Goal: Task Accomplishment & Management: Manage account settings

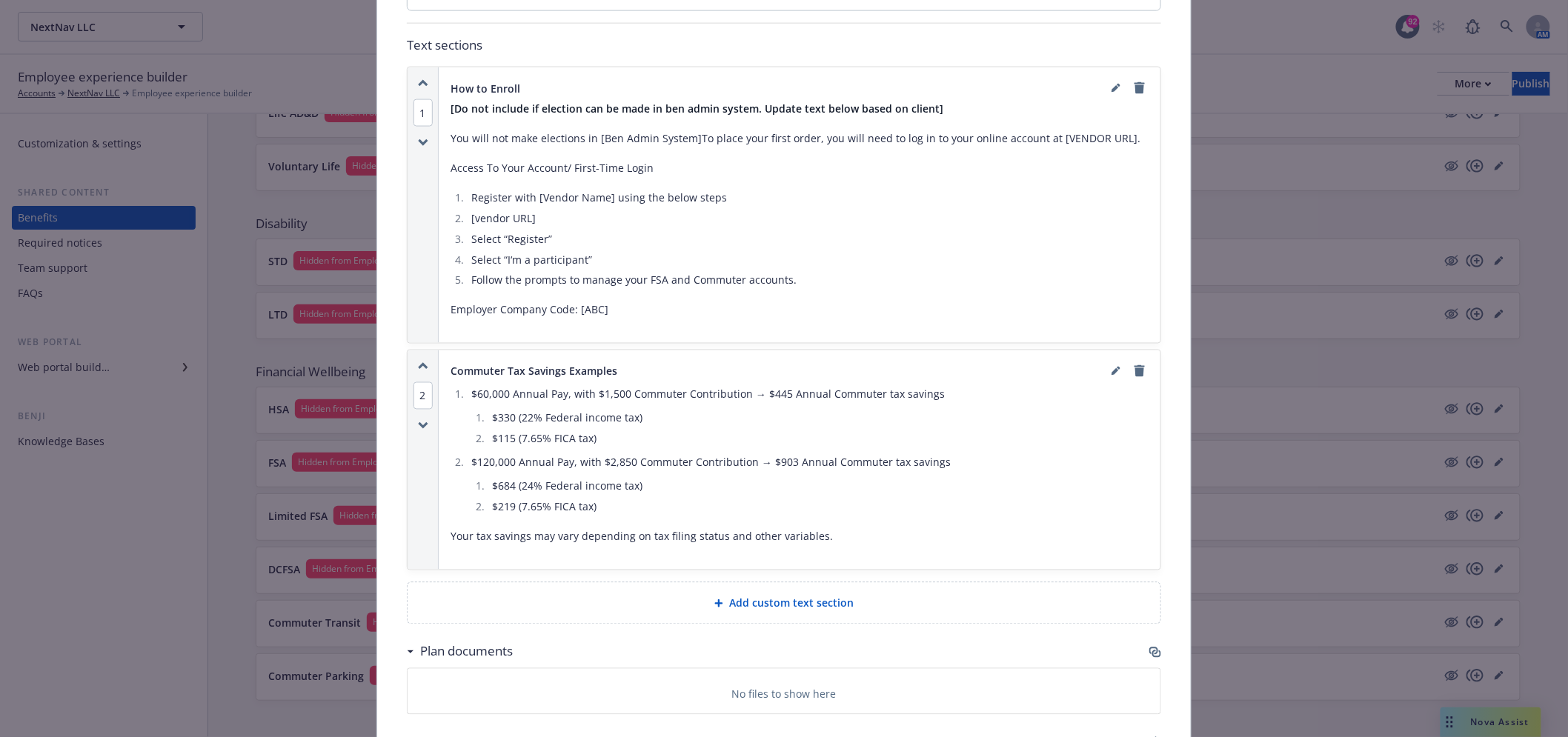
scroll to position [1047, 0]
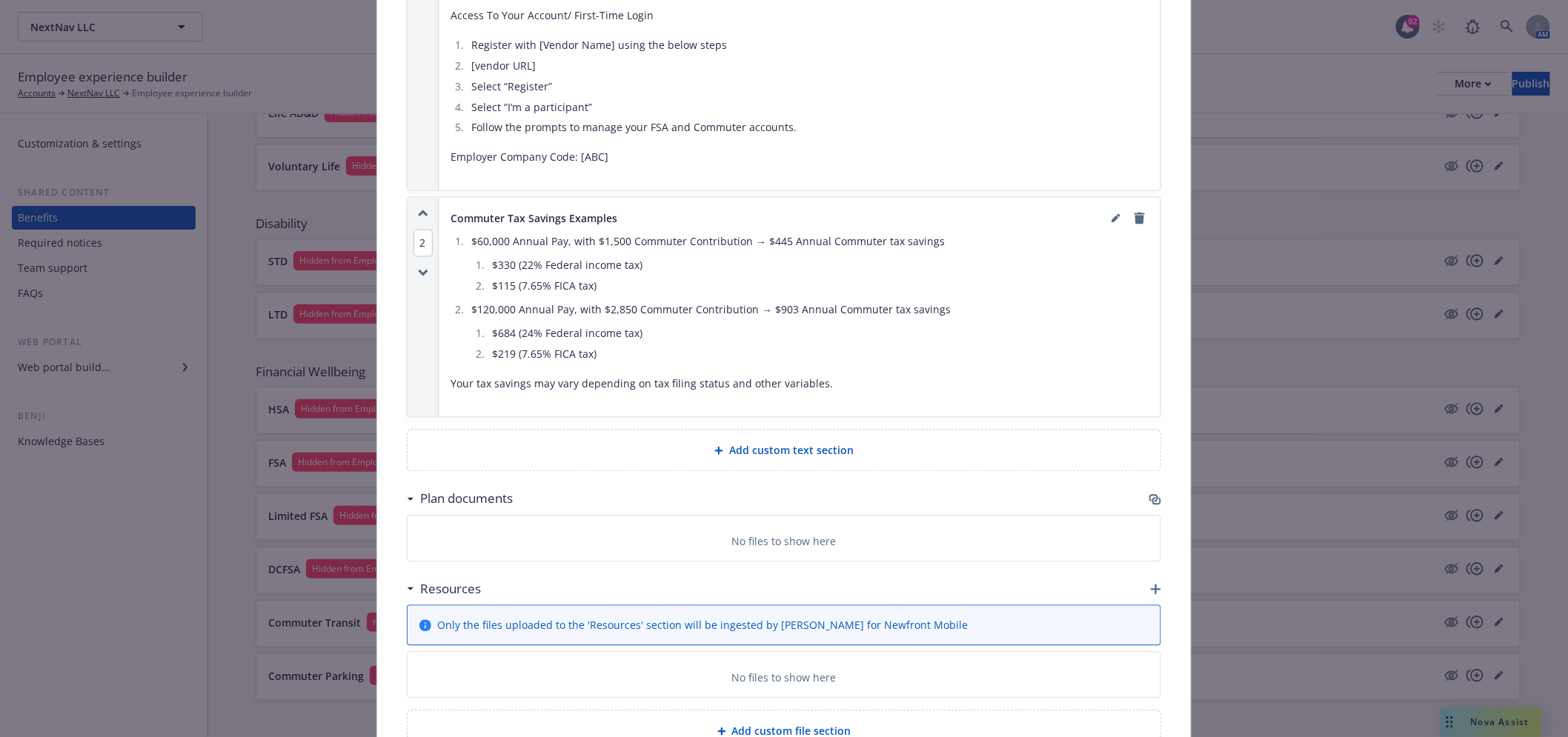
click at [1150, 494] on icon "button" at bounding box center [1156, 500] width 12 height 12
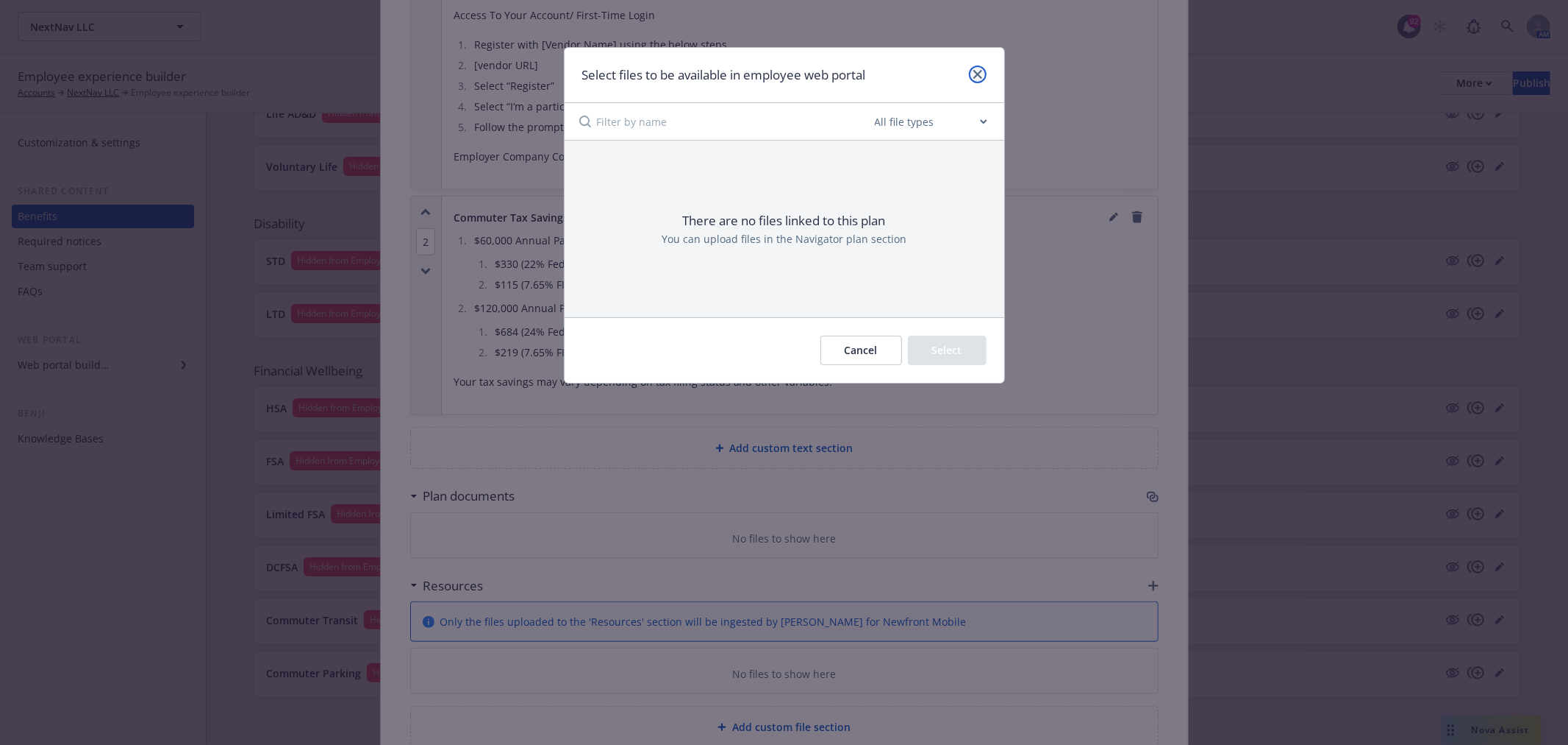
click at [976, 70] on icon "close" at bounding box center [978, 75] width 9 height 9
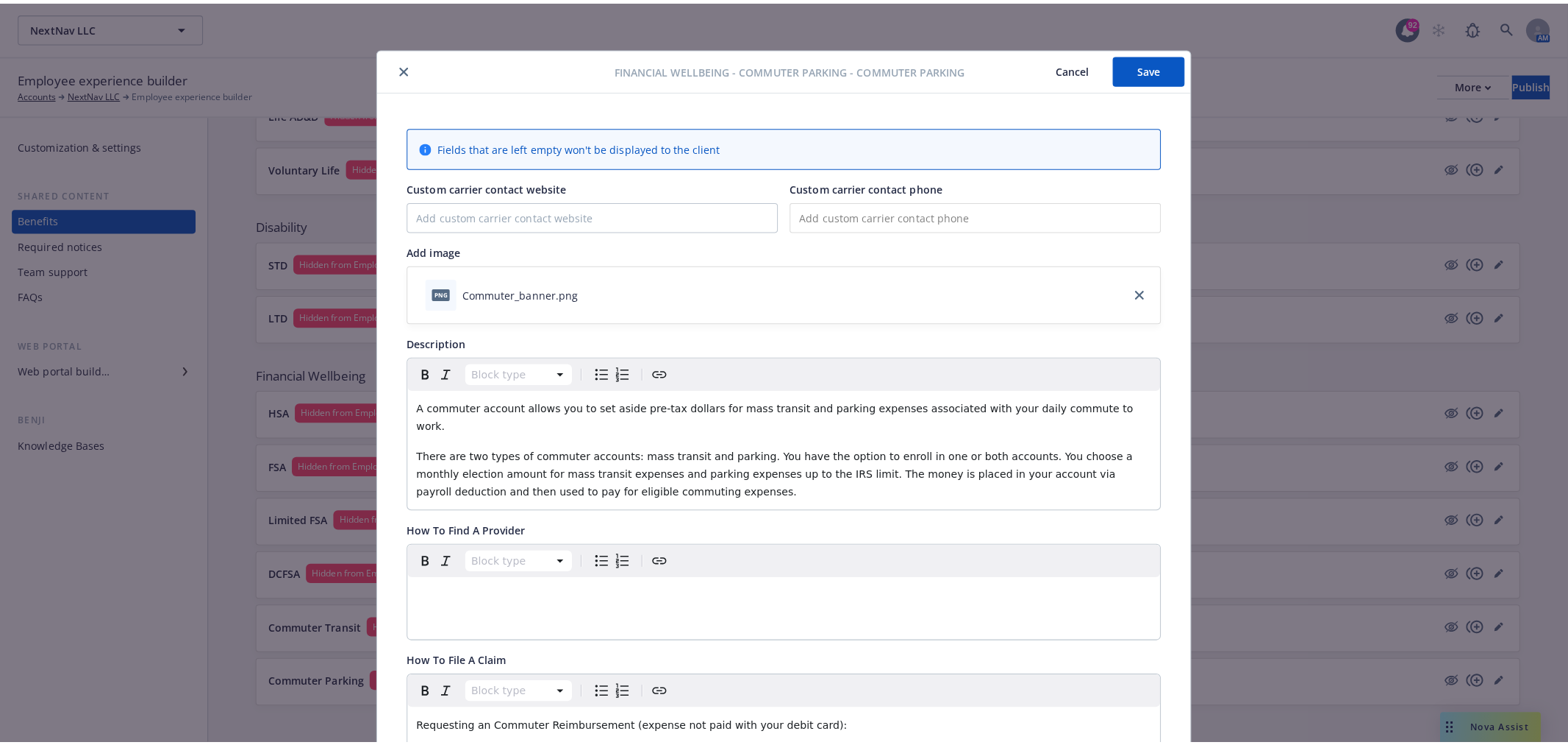
scroll to position [0, 0]
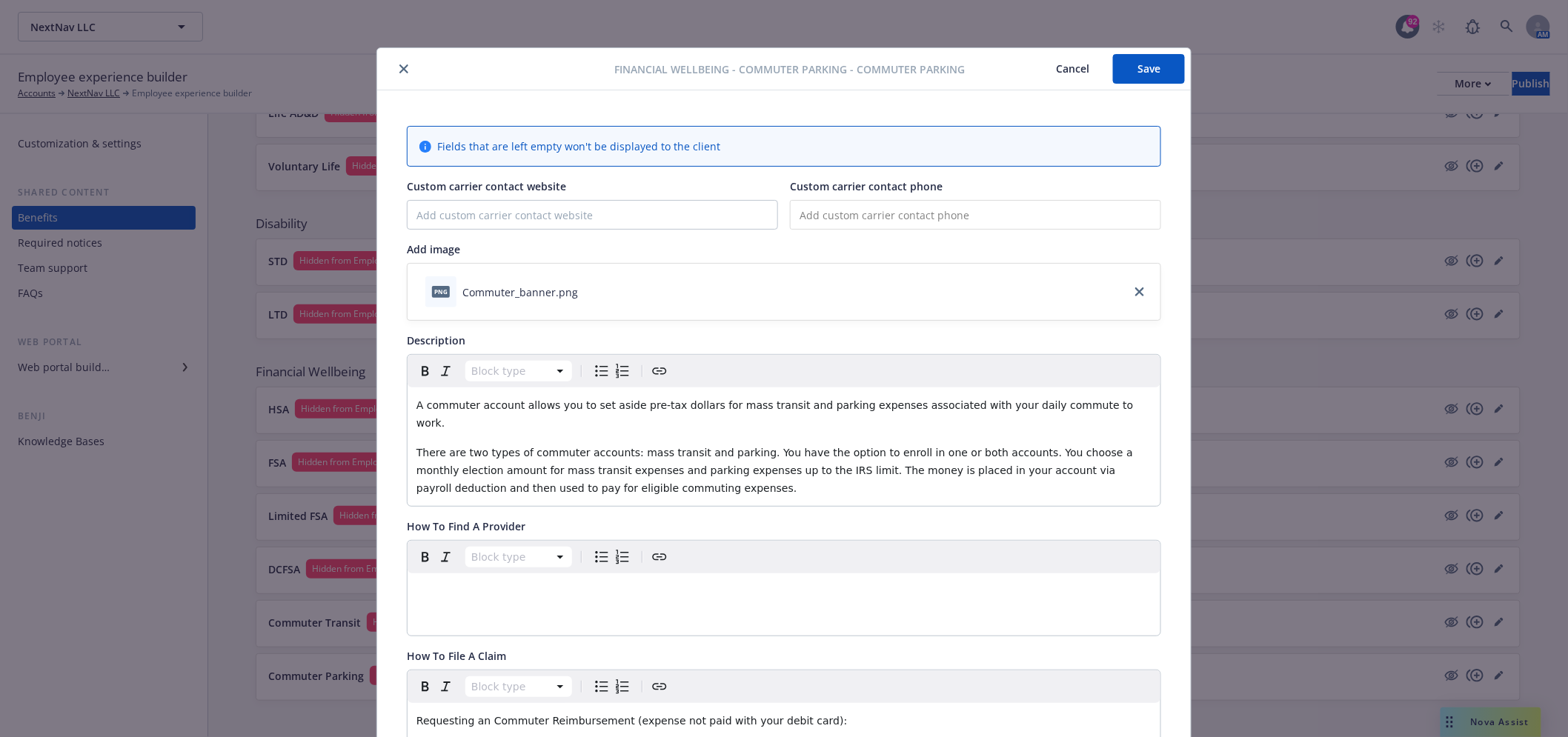
click at [408, 61] on div at bounding box center [500, 69] width 232 height 17
click at [394, 54] on div "Financial Wellbeing - Commuter Parking - Commuter Parking Cancel Save" at bounding box center [784, 69] width 813 height 42
click at [399, 66] on icon "close" at bounding box center [404, 69] width 9 height 9
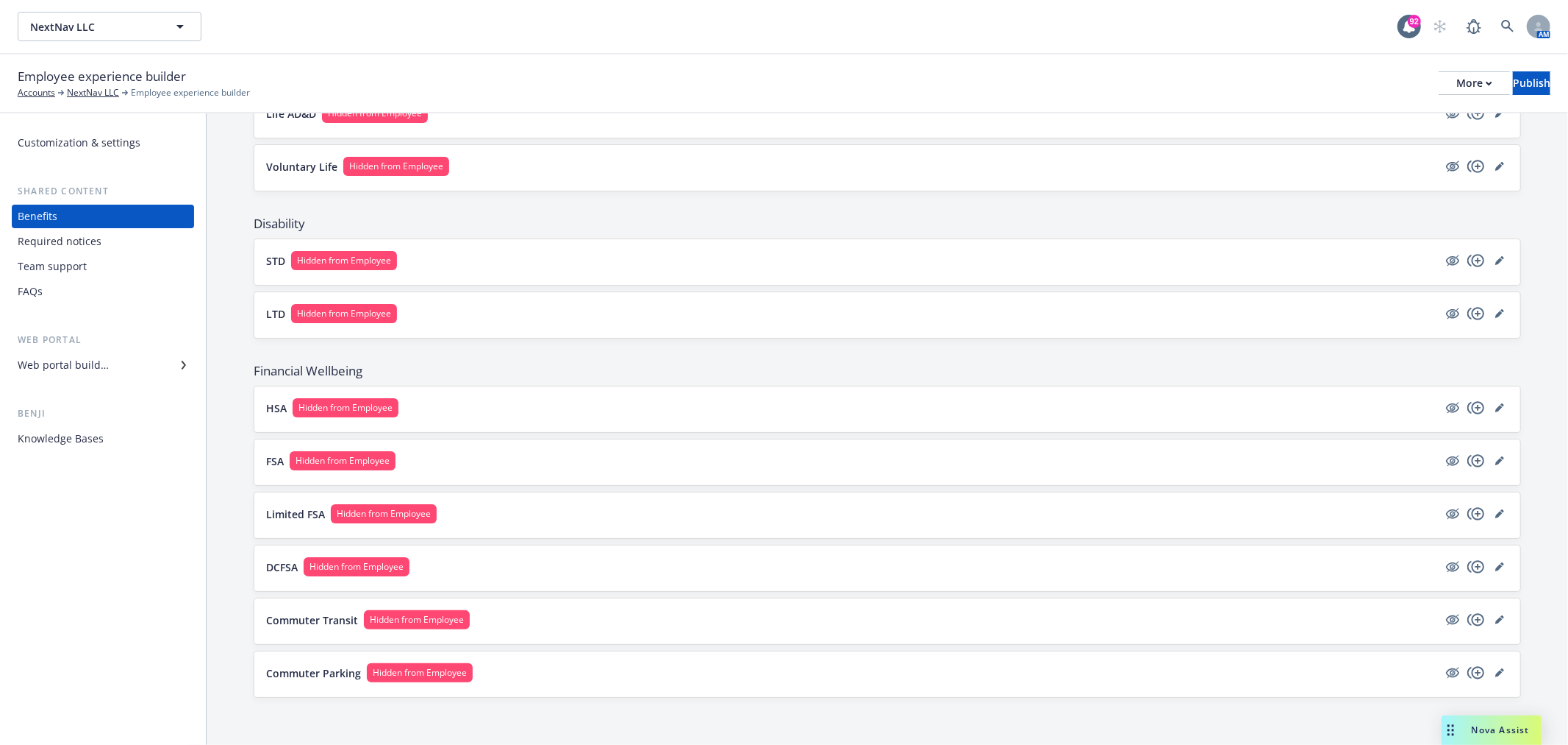
click at [98, 545] on div "Customization & settings Shared content Benefits Required notices Team support …" at bounding box center [103, 429] width 206 height 631
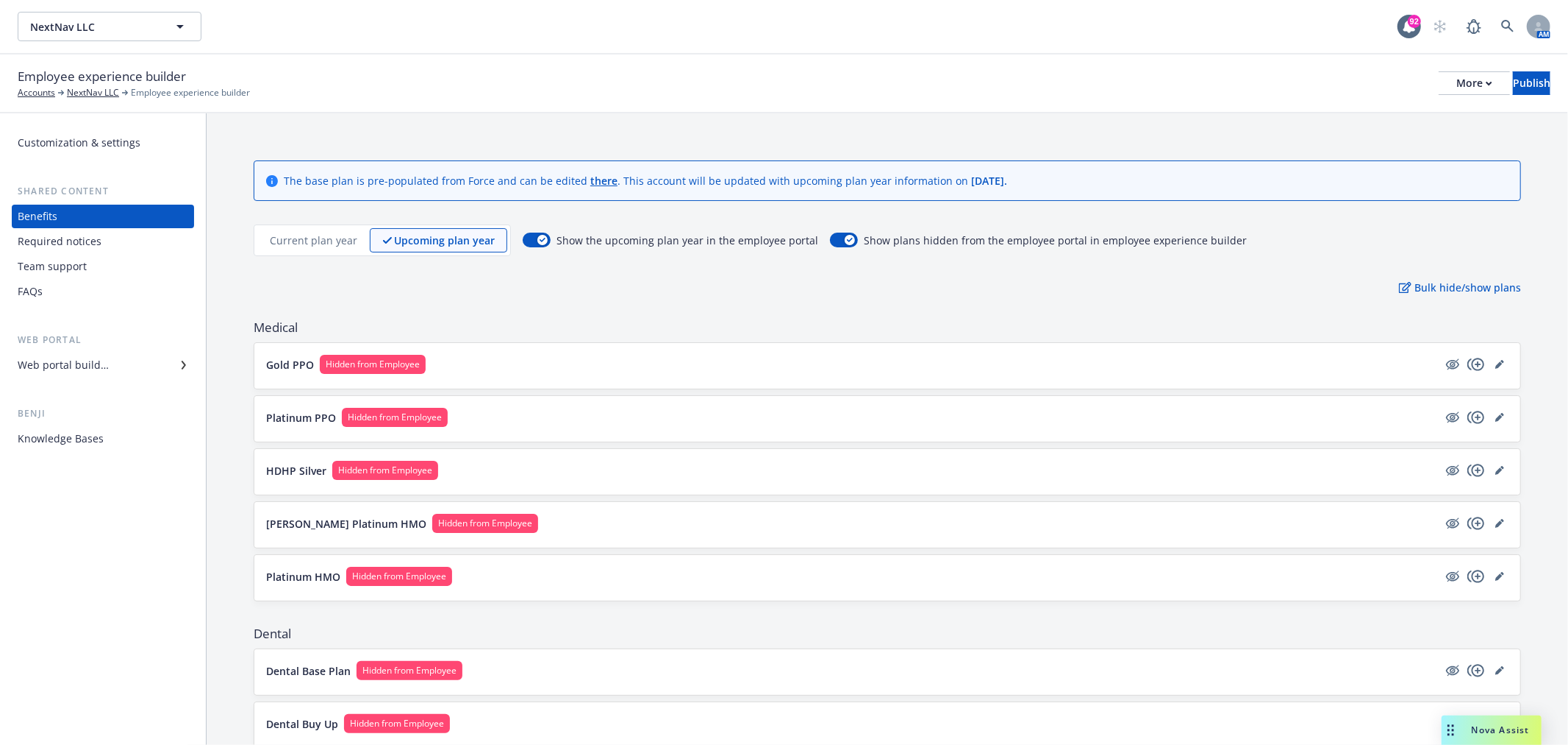
click at [586, 358] on button "Gold PPO Hidden from Employee" at bounding box center [852, 364] width 1172 height 19
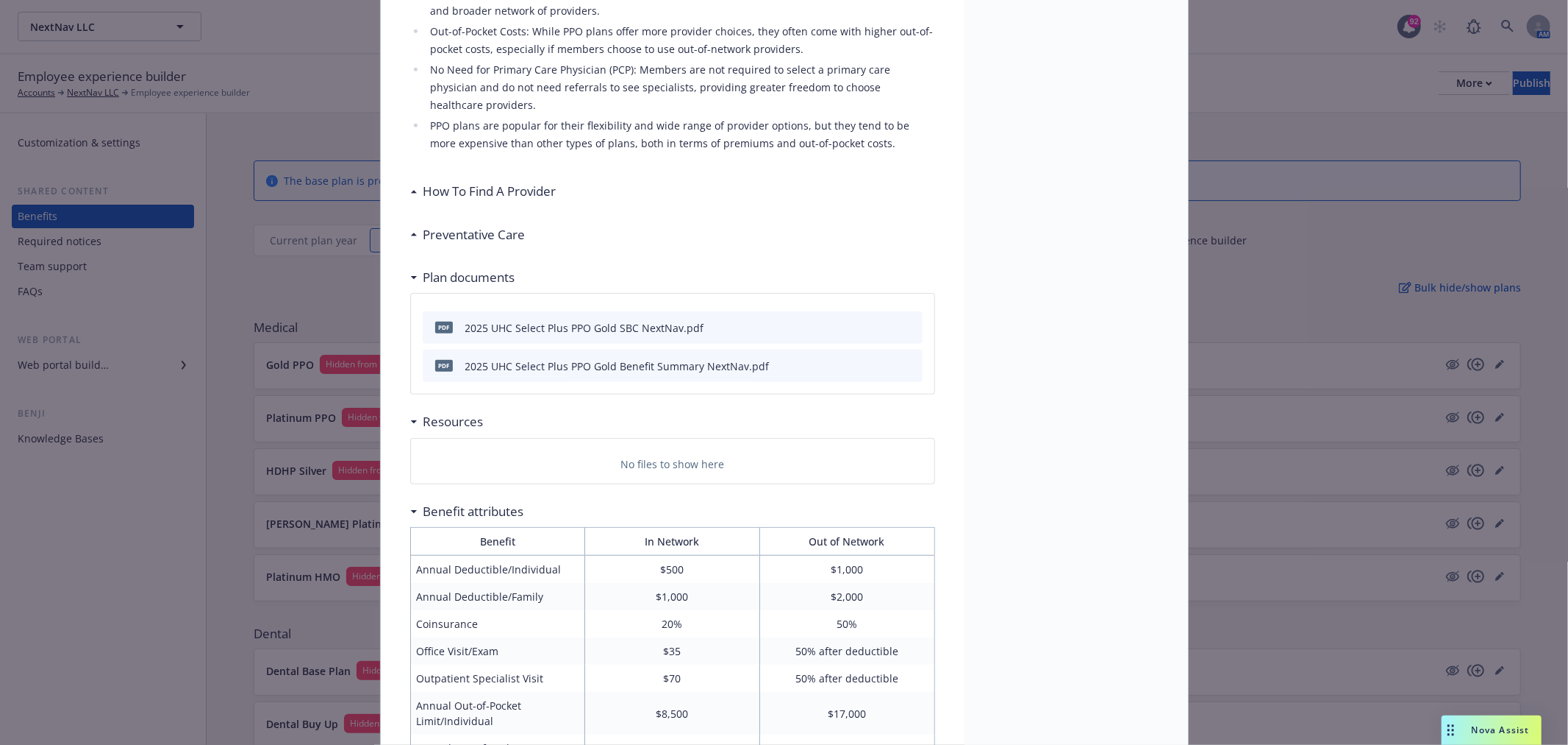
scroll to position [534, 0]
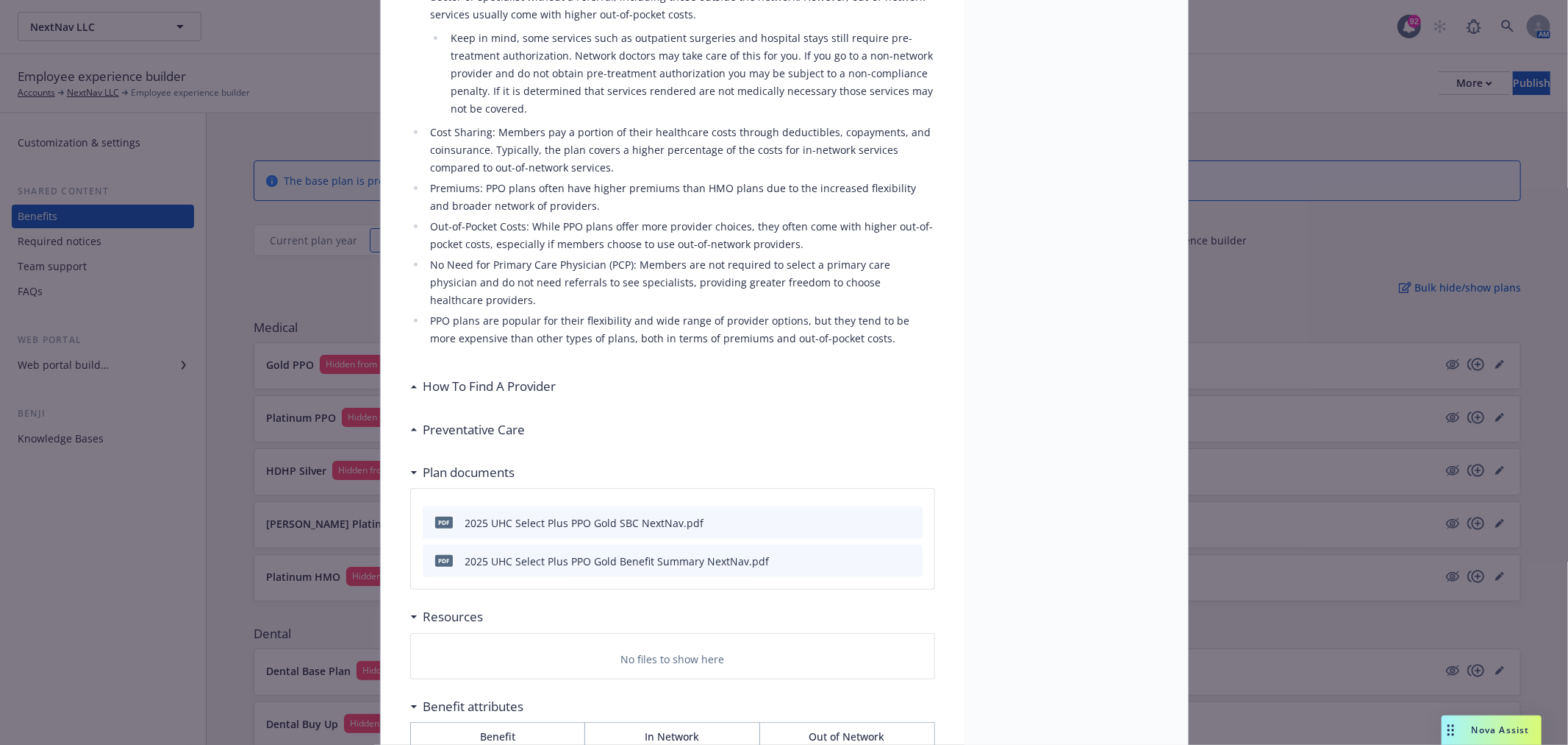
click at [471, 420] on h3 "Preventative Care" at bounding box center [475, 429] width 102 height 19
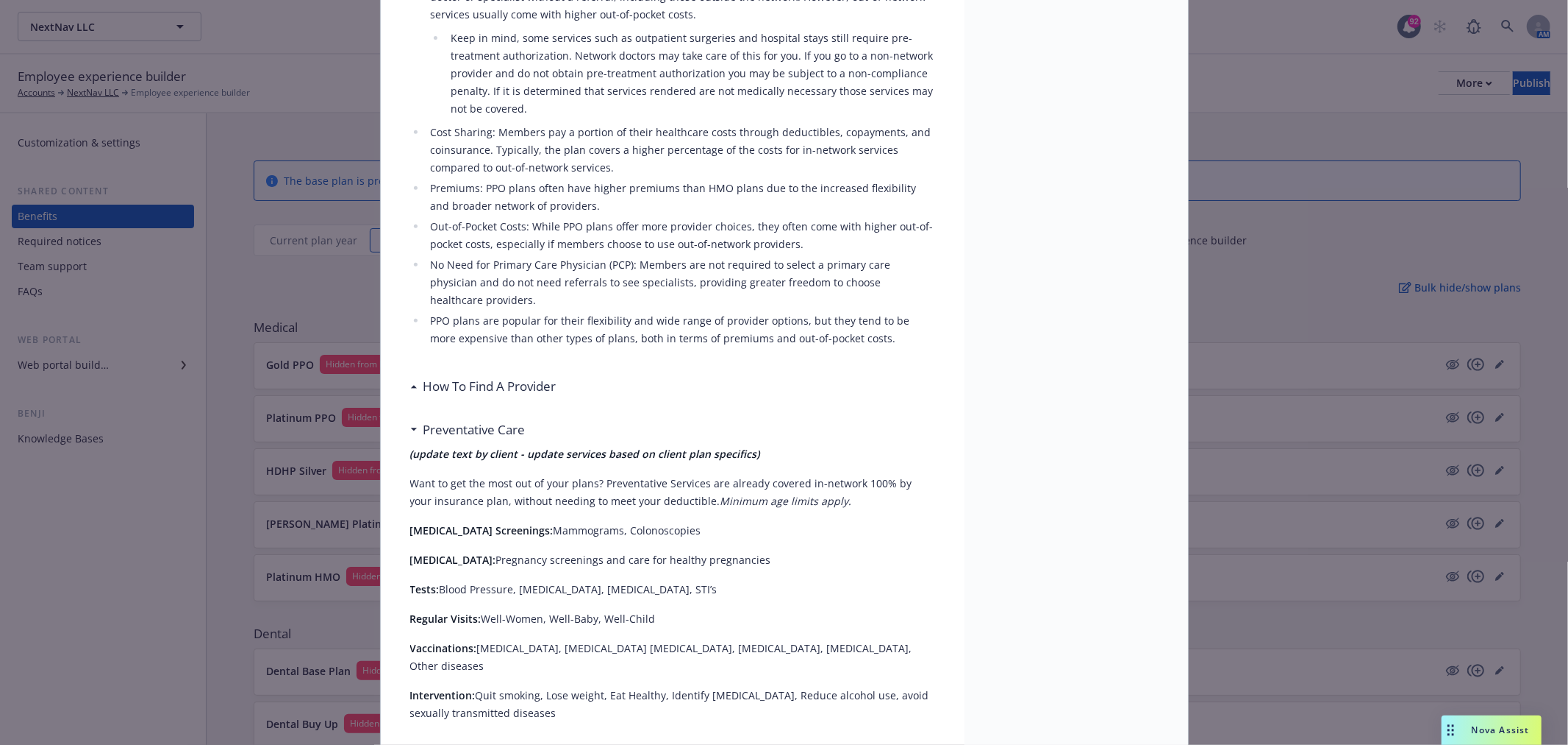
click at [480, 376] on h3 "How To Find A Provider" at bounding box center [491, 386] width 133 height 19
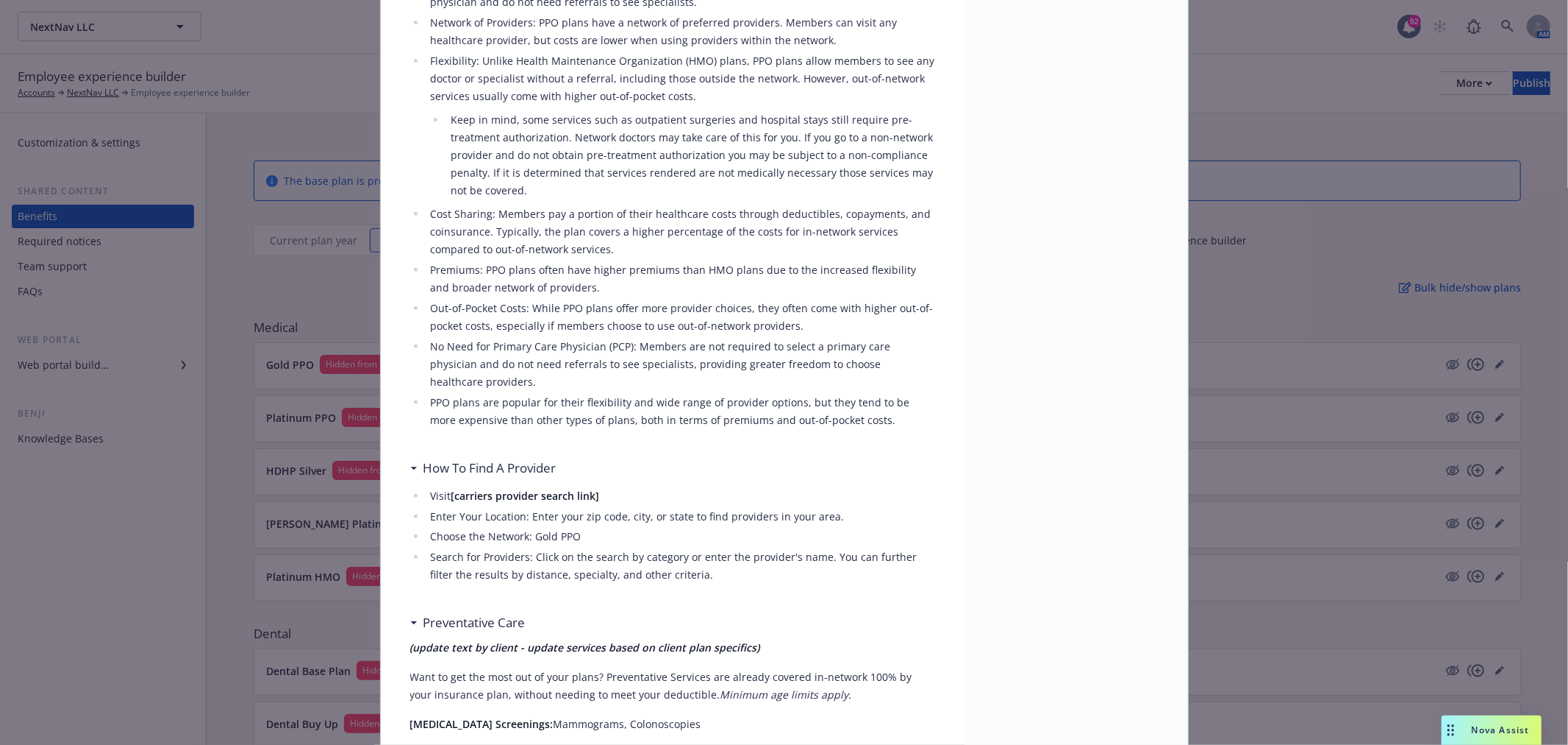
scroll to position [44, 0]
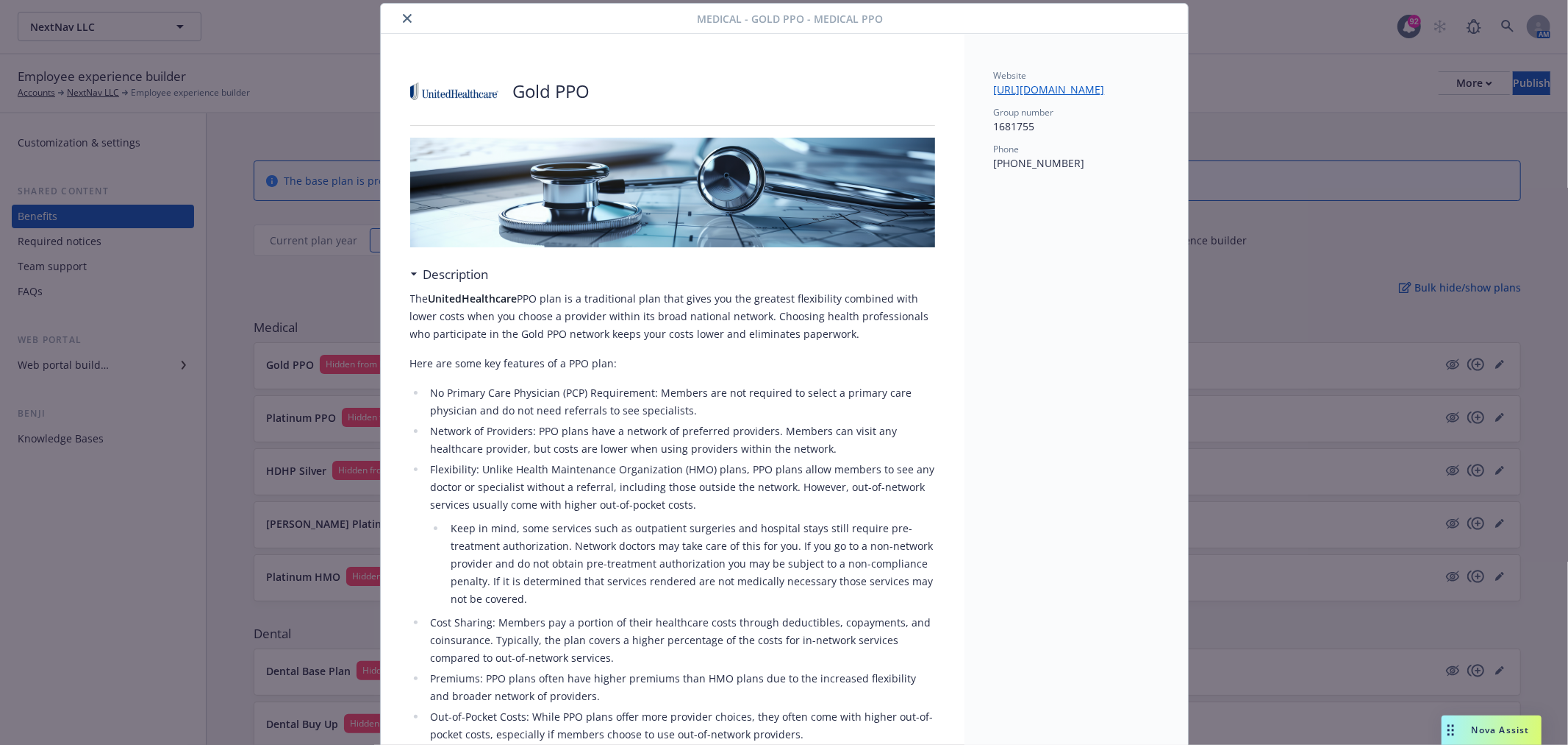
click at [400, 25] on button "close" at bounding box center [407, 18] width 17 height 17
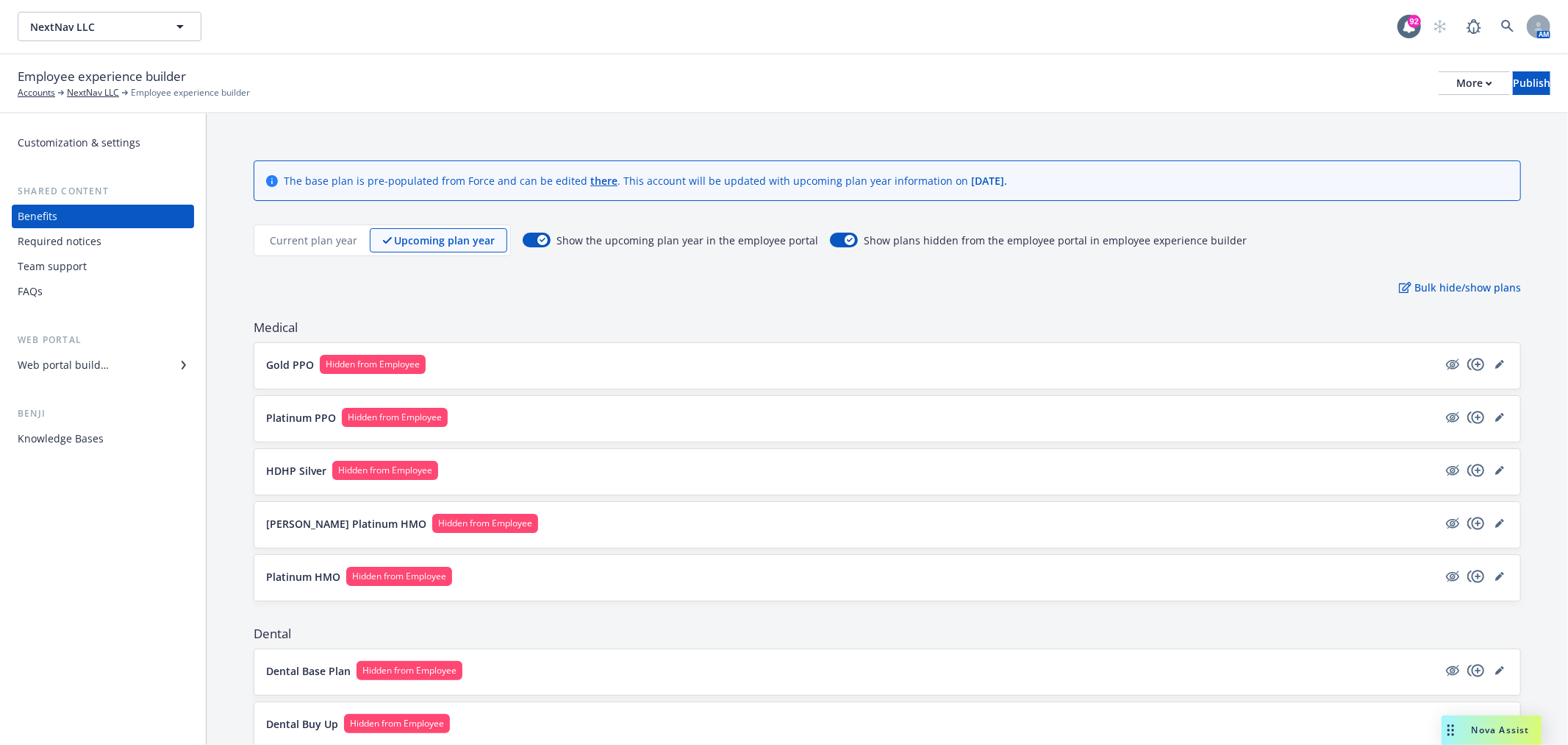
click at [530, 412] on button "Platinum PPO Hidden from Employee" at bounding box center [852, 417] width 1172 height 19
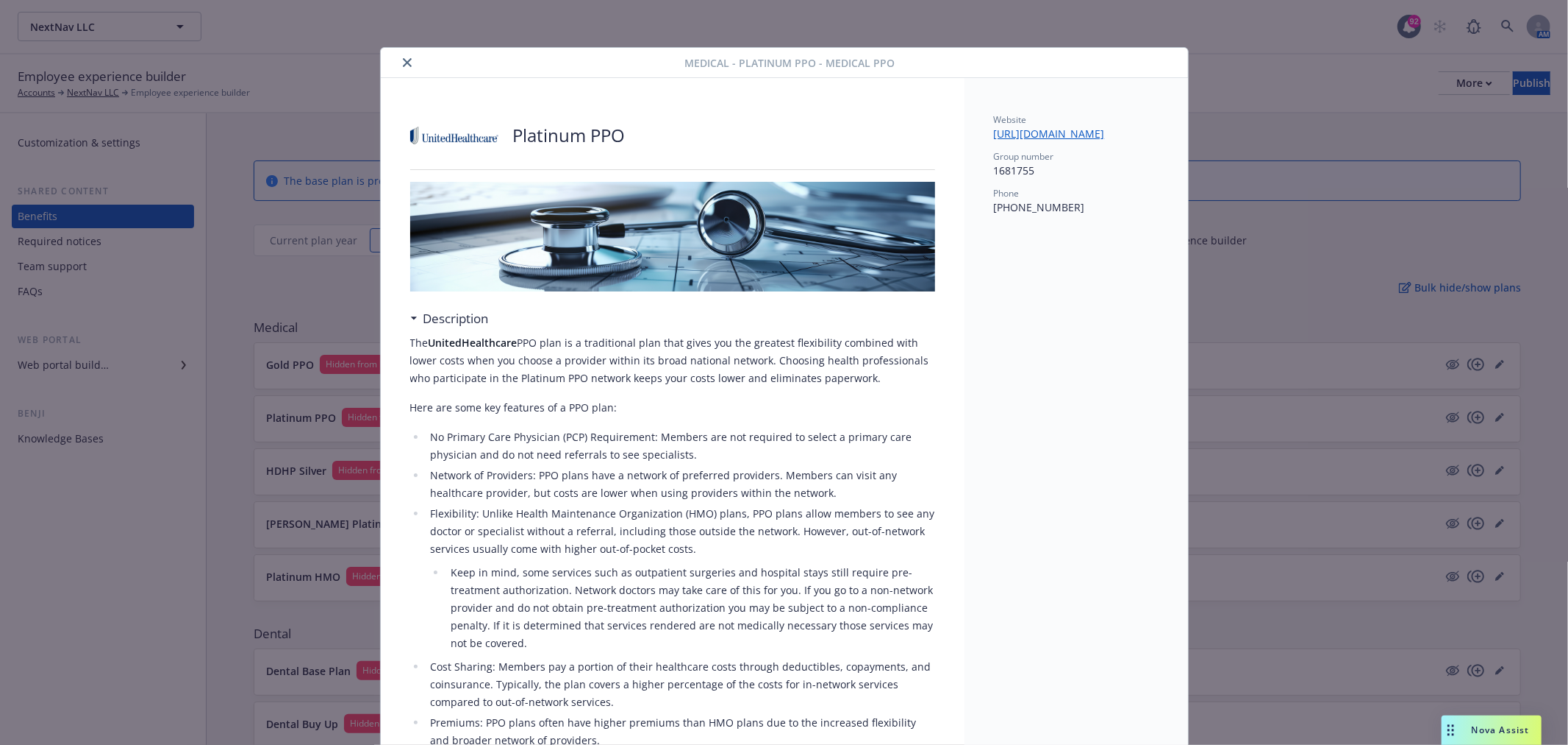
click at [400, 56] on button "close" at bounding box center [407, 62] width 17 height 17
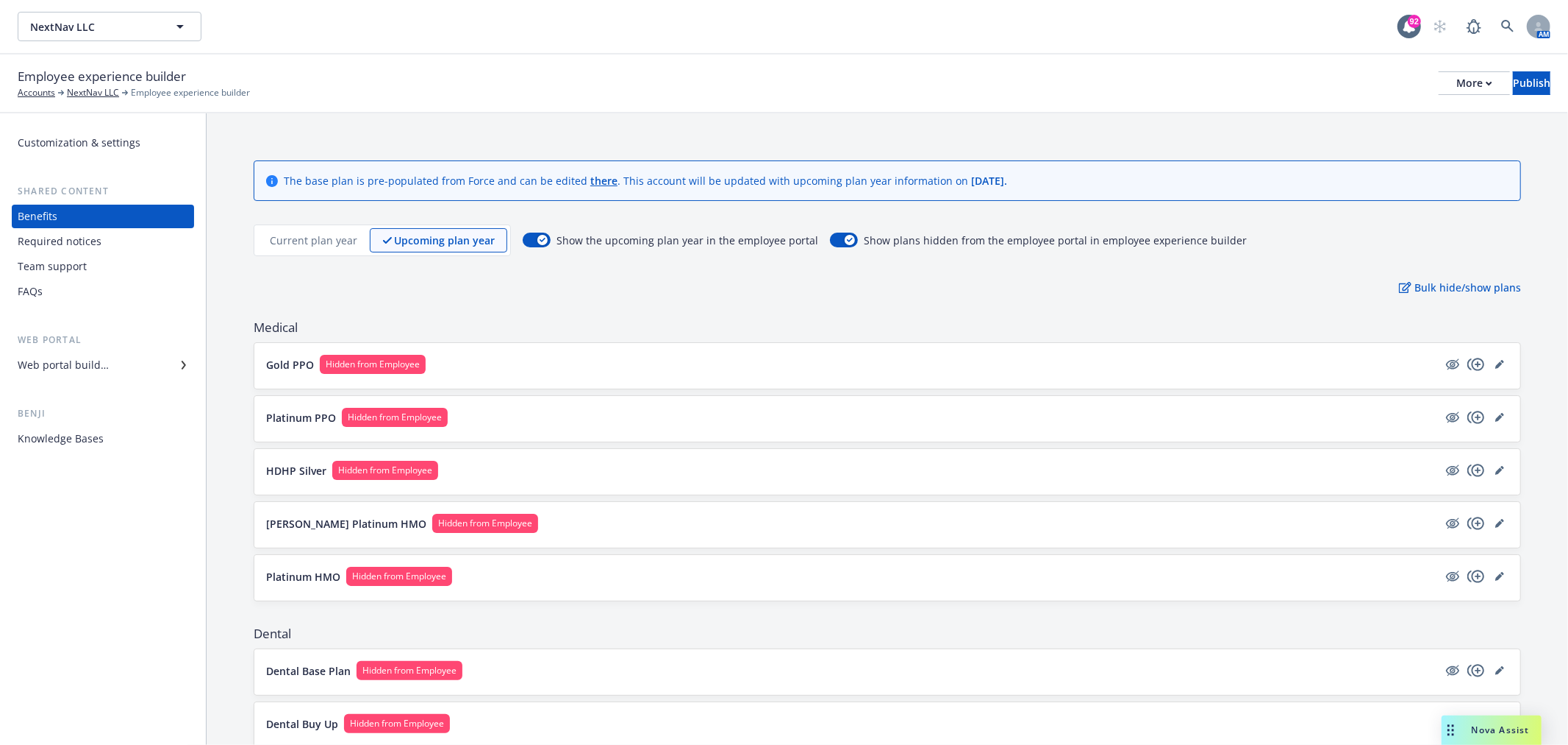
click at [540, 477] on button "HDHP Silver Hidden from Employee" at bounding box center [852, 470] width 1172 height 19
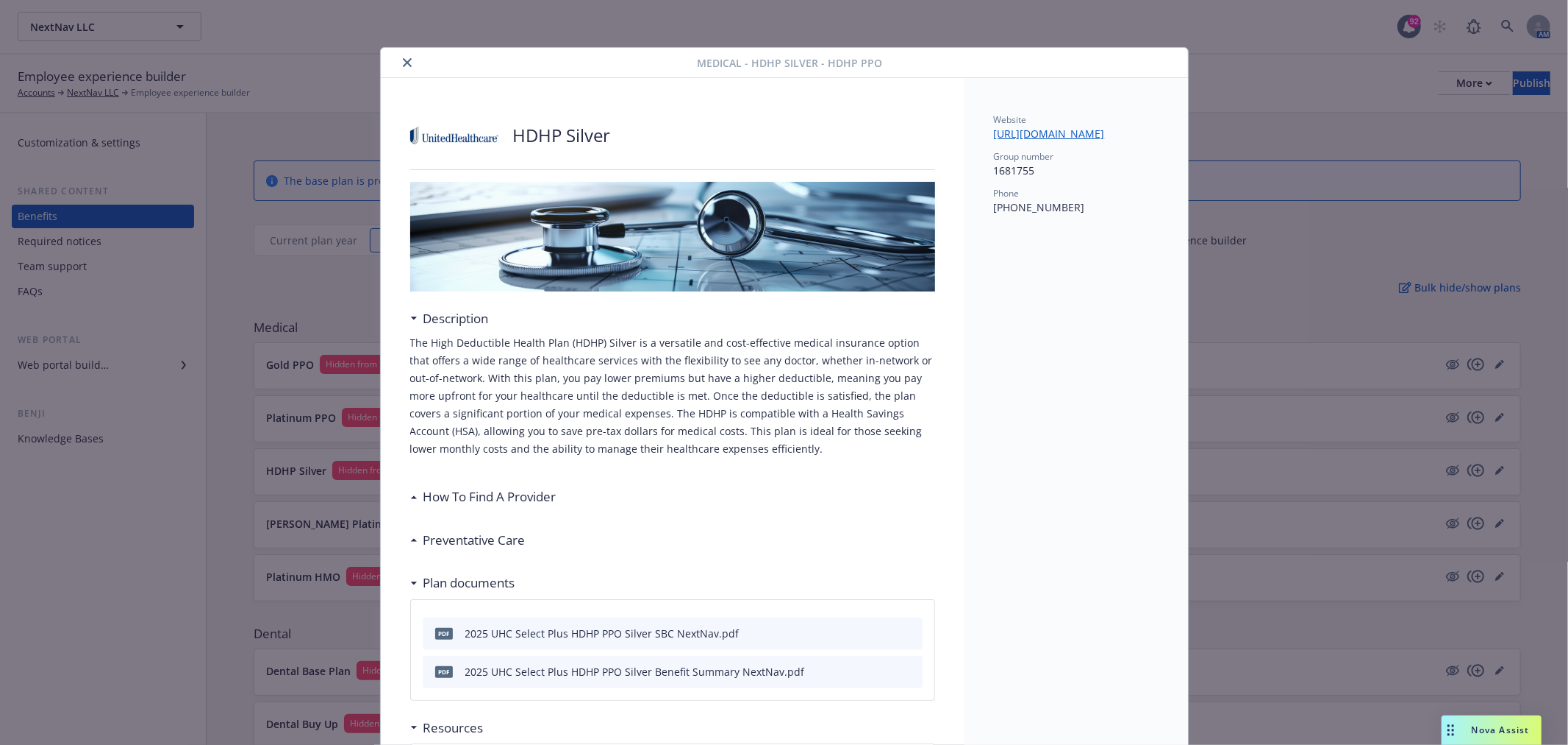
click at [394, 46] on div "Medical - HDHP Silver - HDHP PPO HDHP Silver Description The High Deductible He…" at bounding box center [784, 372] width 1568 height 745
click at [403, 61] on icon "close" at bounding box center [407, 62] width 9 height 9
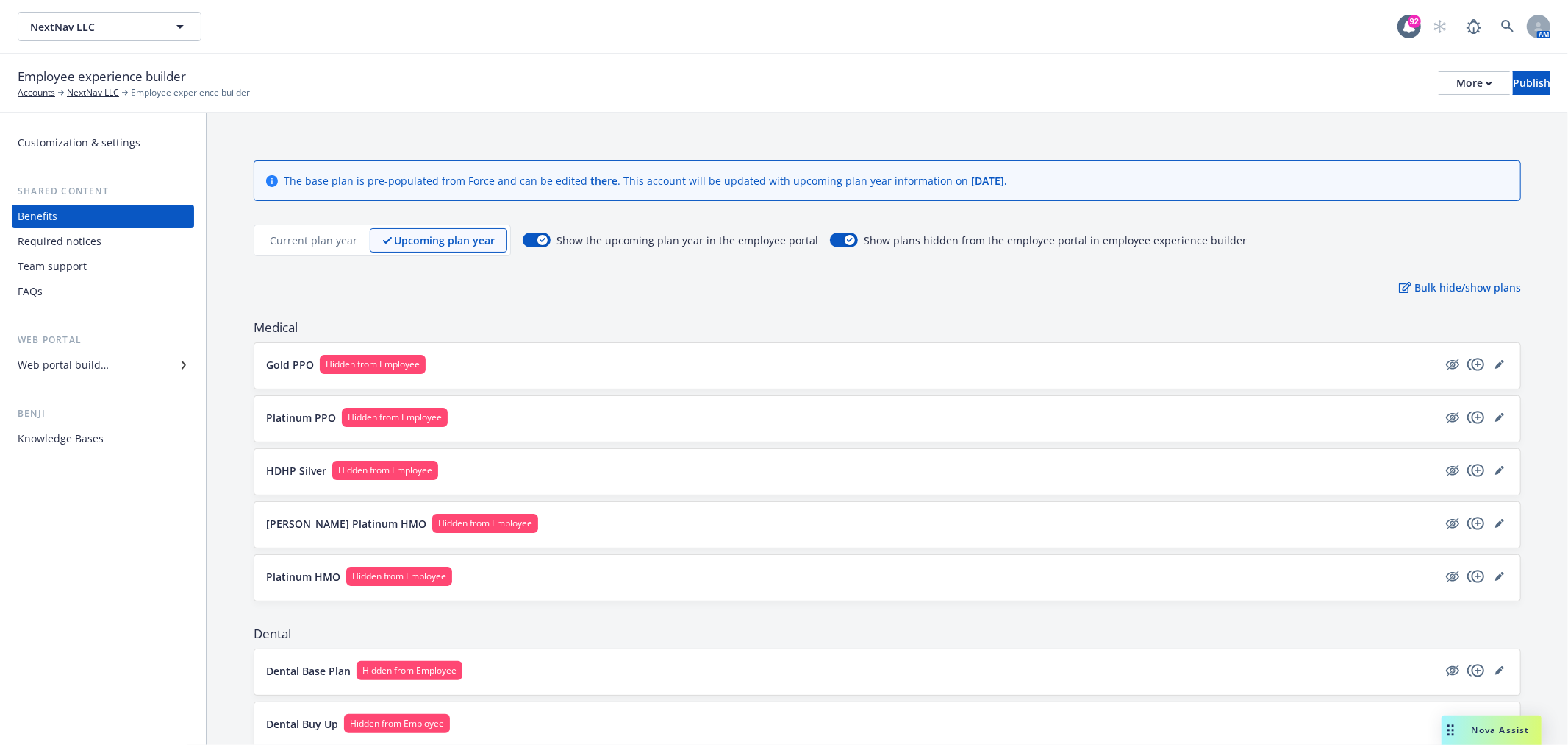
click at [511, 517] on button "Kaiser Platinum HMO Hidden from Employee" at bounding box center [852, 523] width 1172 height 19
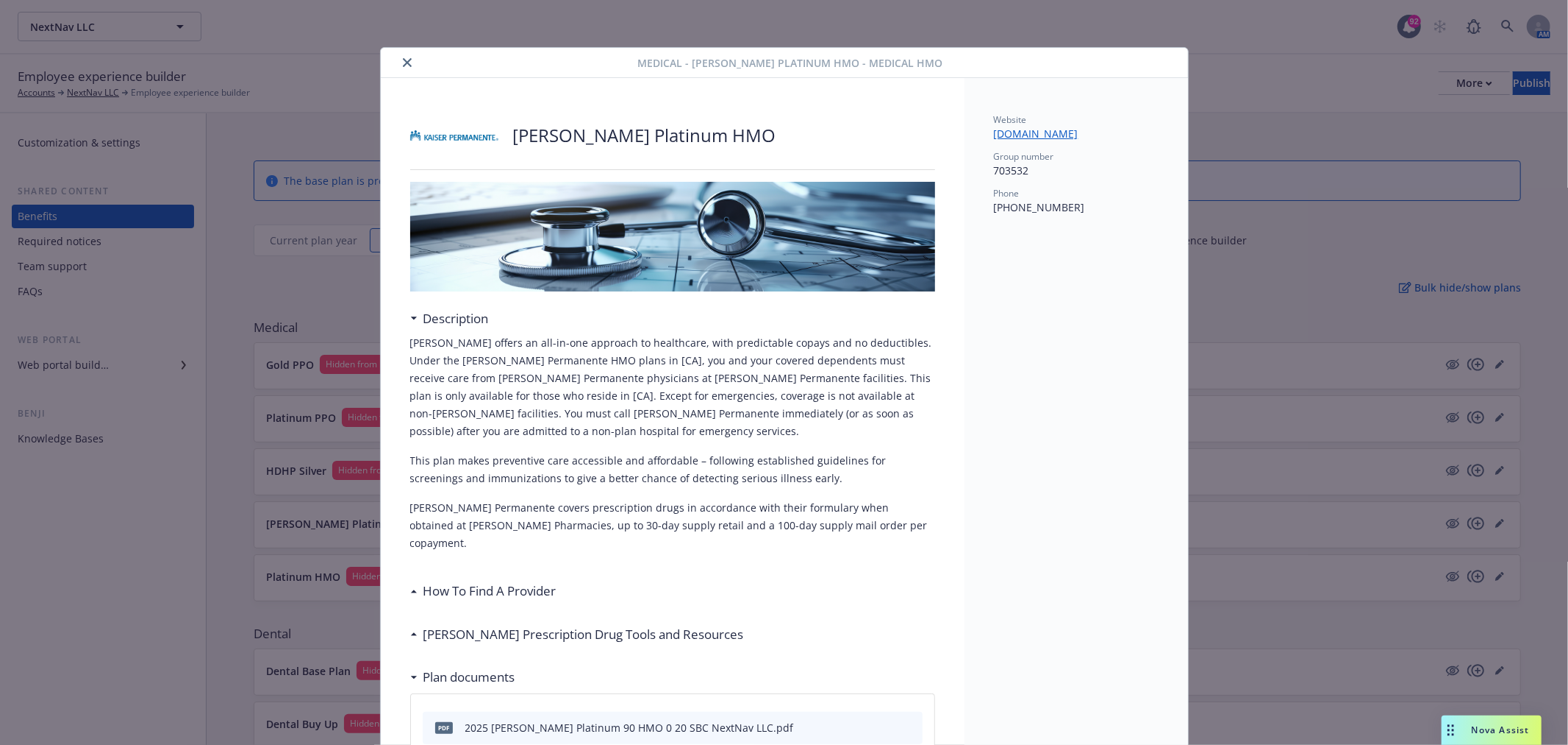
click at [403, 66] on icon "close" at bounding box center [407, 62] width 9 height 9
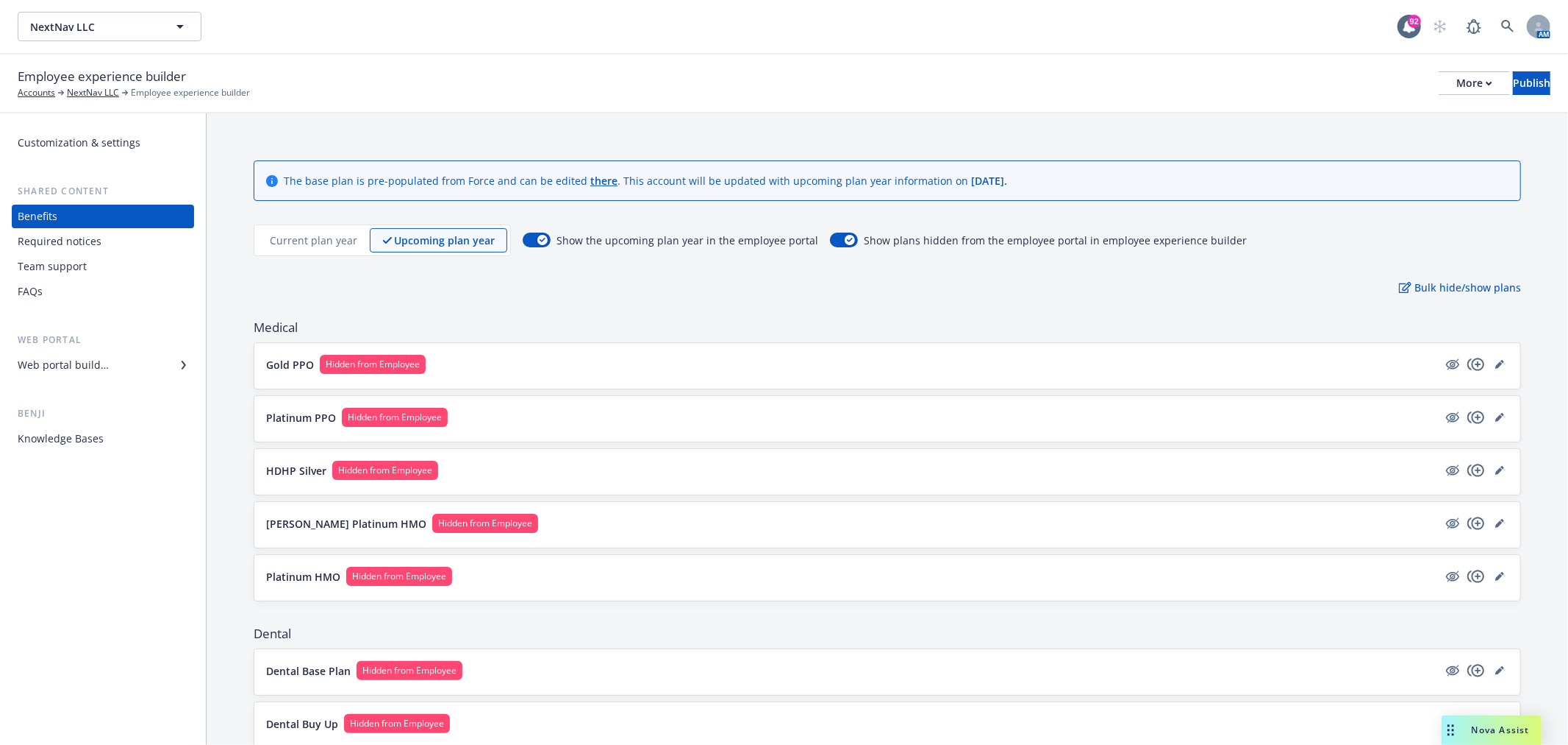
click at [690, 590] on div "Platinum HMO Hidden from Employee" at bounding box center [888, 578] width 1266 height 46
click at [679, 581] on button "Platinum HMO Hidden from Employee" at bounding box center [852, 576] width 1172 height 19
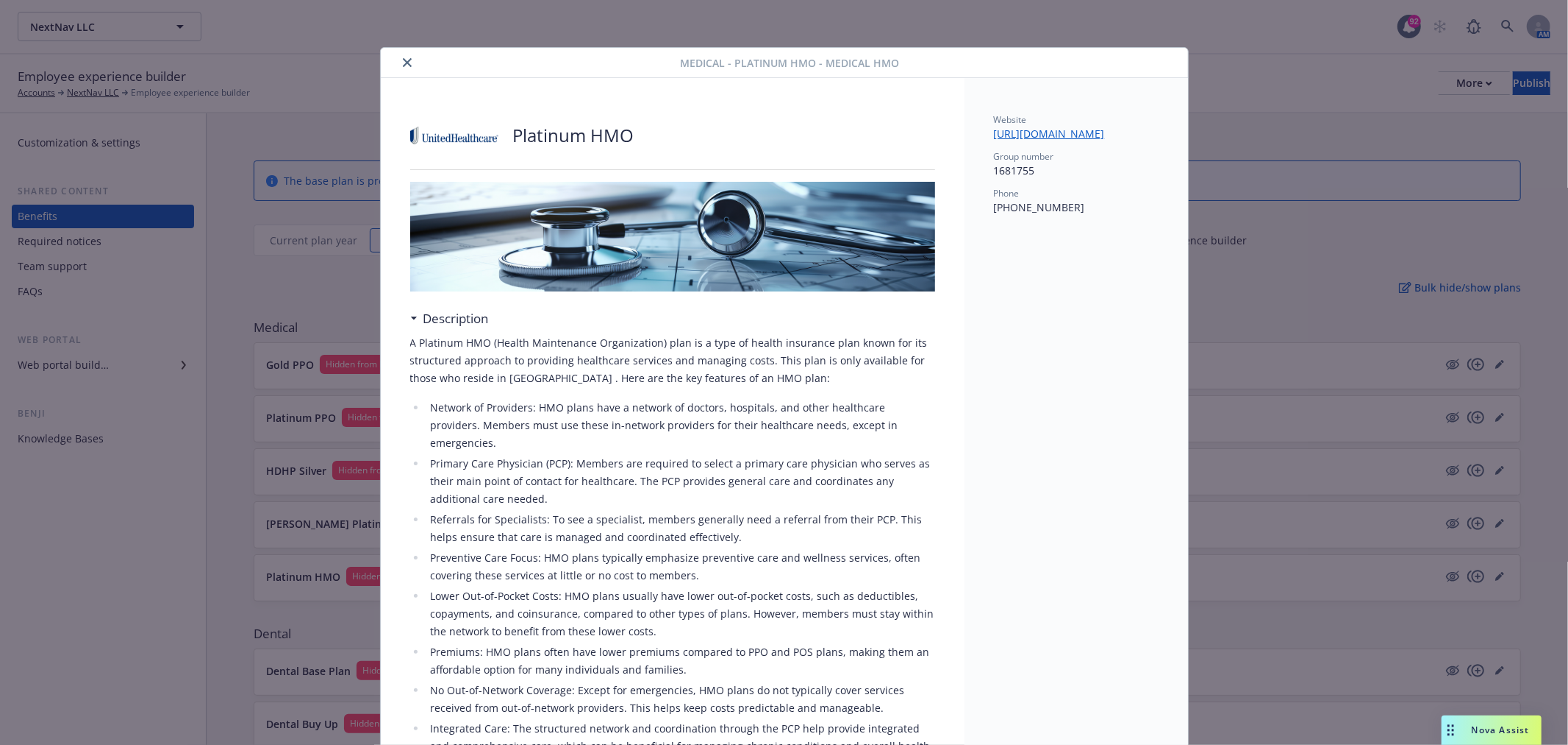
click at [399, 60] on button "close" at bounding box center [407, 62] width 17 height 17
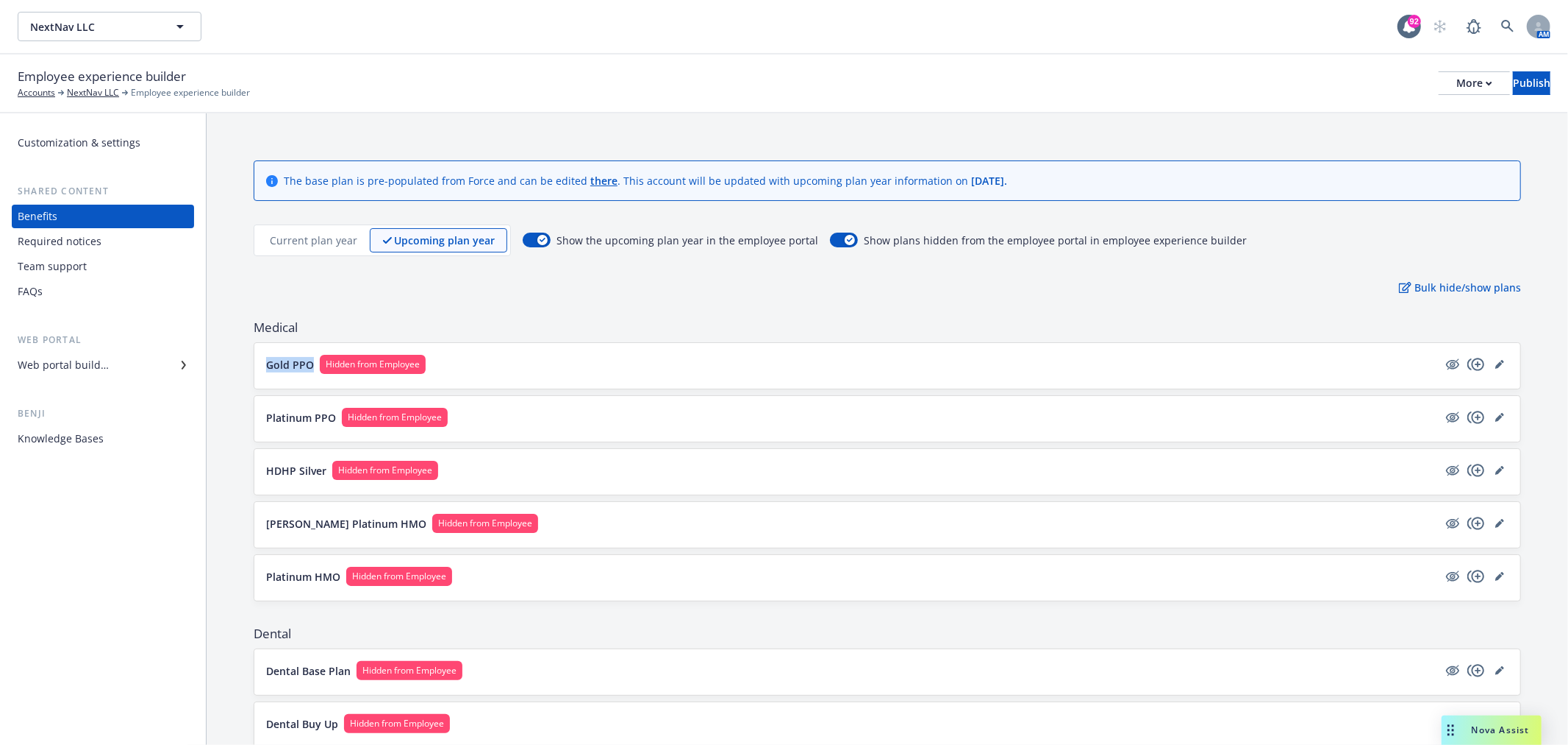
drag, startPoint x: 251, startPoint y: 366, endPoint x: 309, endPoint y: 363, distance: 58.1
copy p "Gold PPO"
drag, startPoint x: 254, startPoint y: 415, endPoint x: 339, endPoint y: 420, distance: 85.1
click at [339, 420] on div "Platinum PPO Hidden from Employee" at bounding box center [888, 418] width 1266 height 46
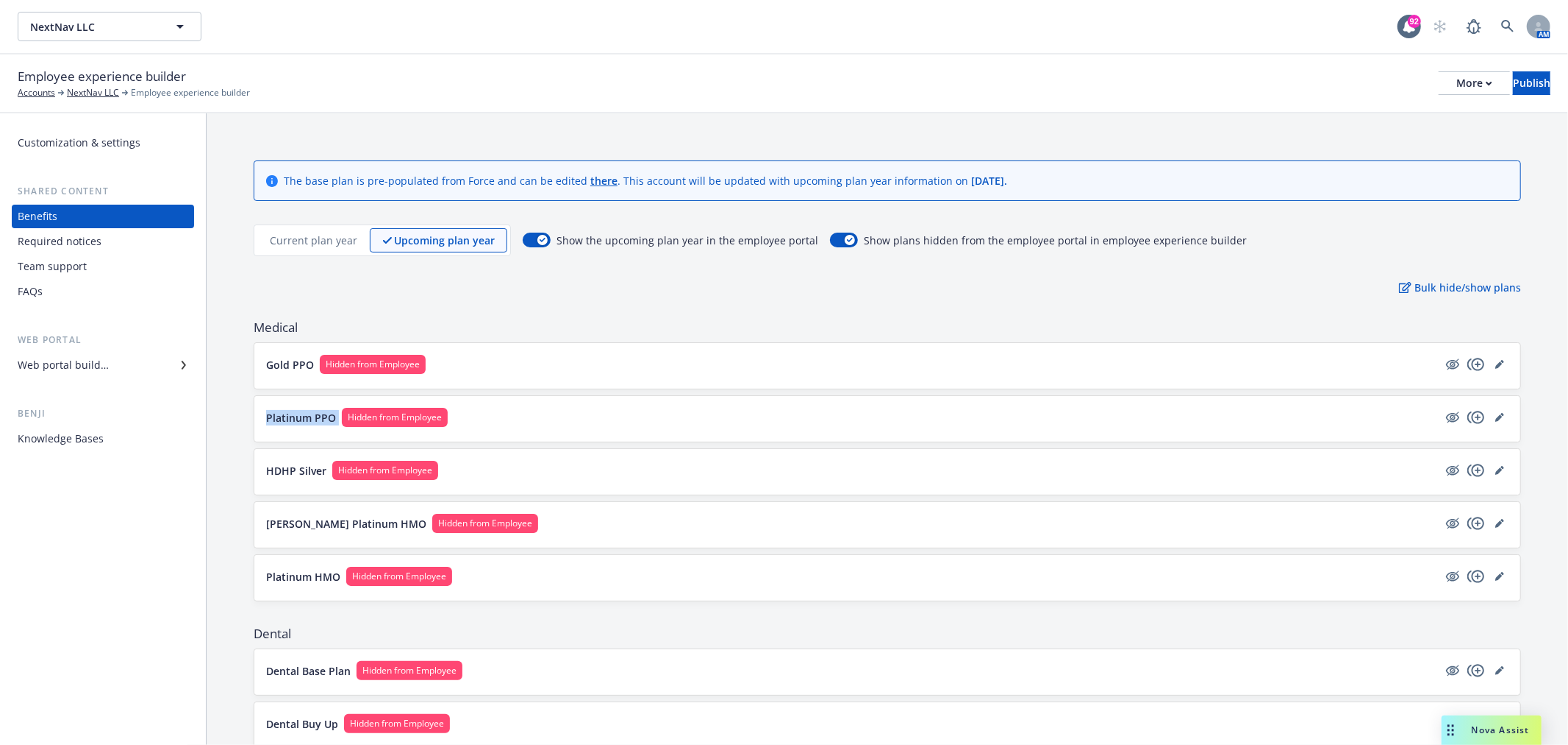
copy p "Platinum PPO"
drag, startPoint x: 250, startPoint y: 468, endPoint x: 324, endPoint y: 464, distance: 74.1
copy p "HDHP Silver"
drag, startPoint x: 255, startPoint y: 517, endPoint x: 375, endPoint y: 520, distance: 120.0
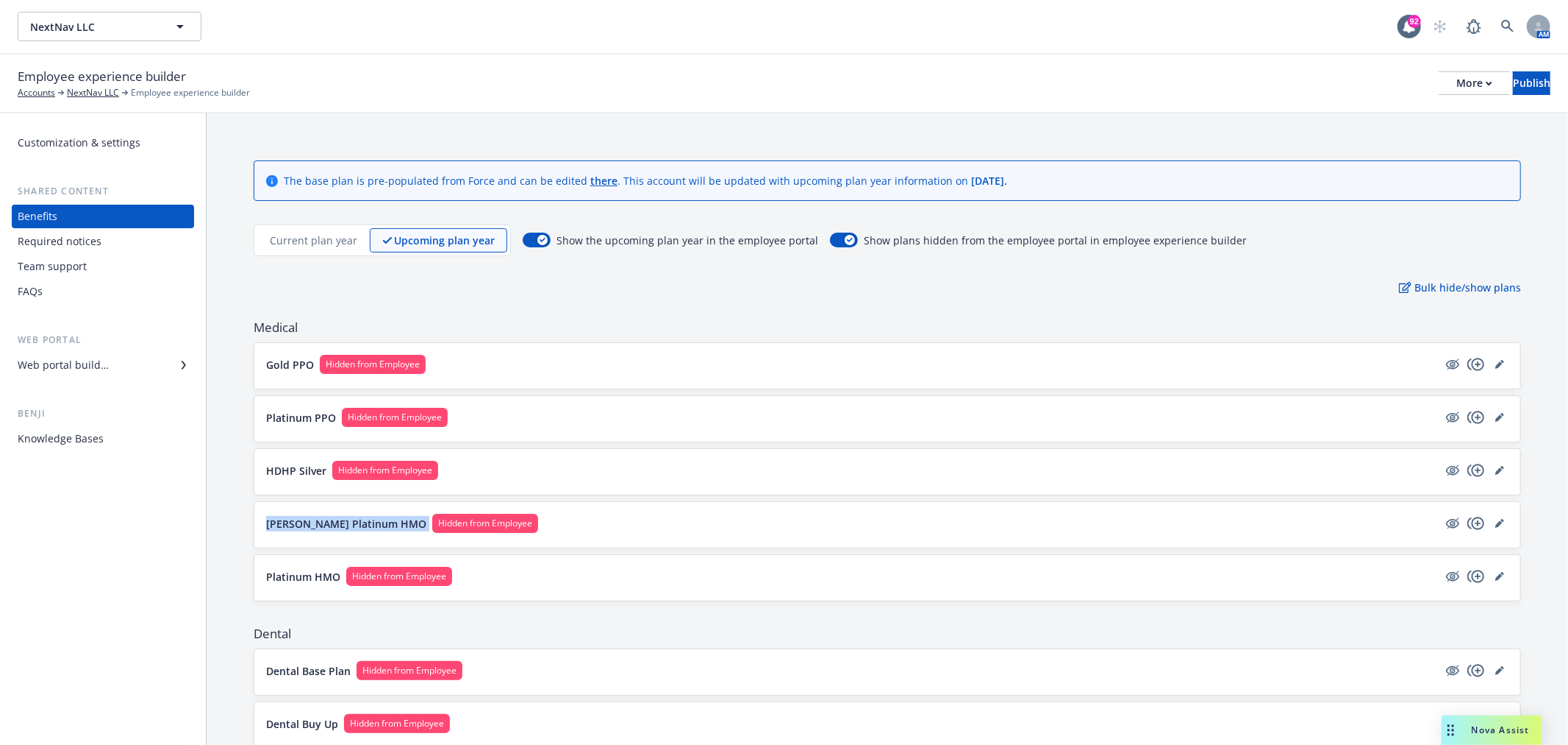
click at [375, 520] on div "Kaiser Platinum HMO Hidden from Employee" at bounding box center [888, 525] width 1266 height 46
copy p "Kaiser Platinum HMO"
drag, startPoint x: 250, startPoint y: 575, endPoint x: 343, endPoint y: 578, distance: 93.0
copy p "Platinum HMO"
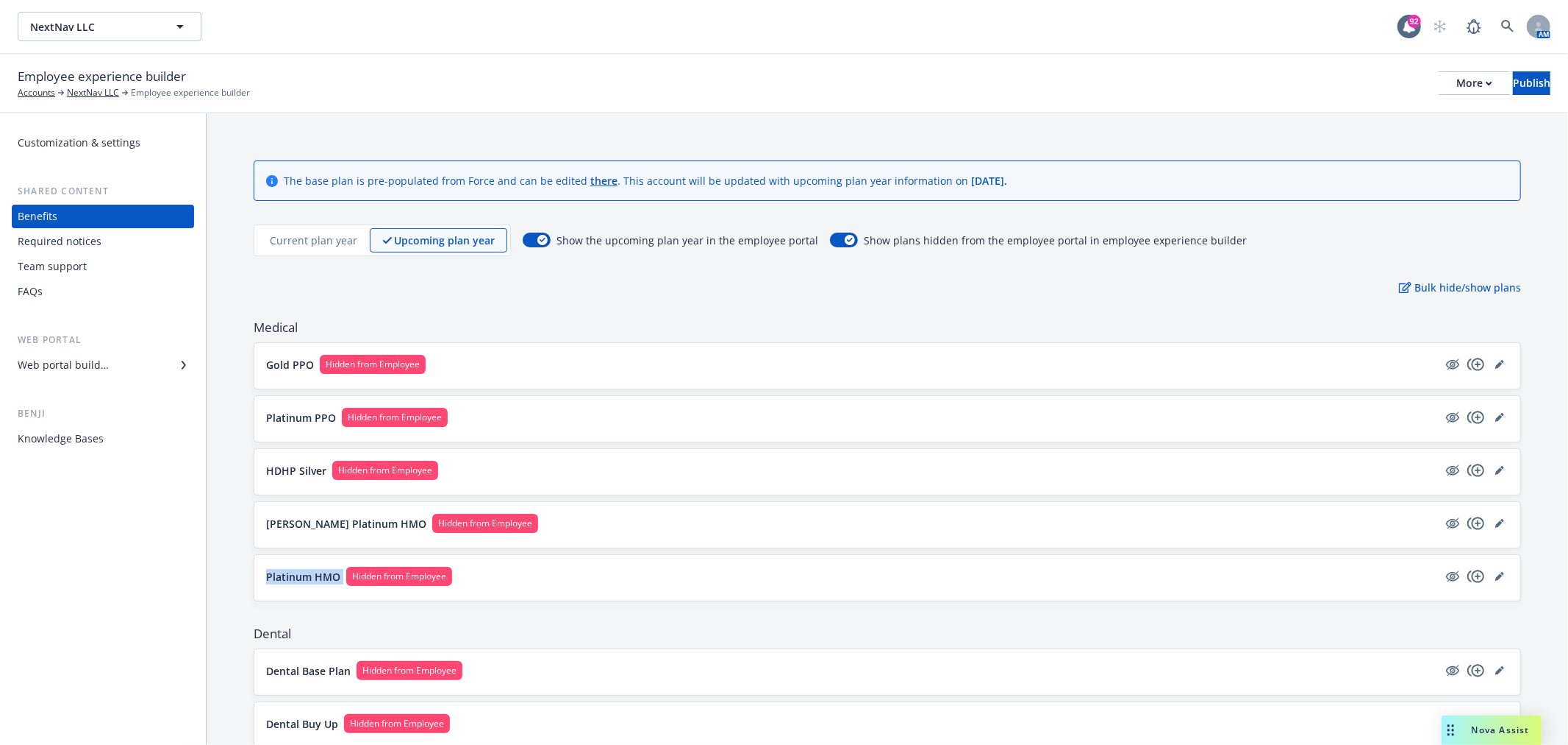
click at [497, 355] on button "Gold PPO Hidden from Employee" at bounding box center [852, 364] width 1172 height 19
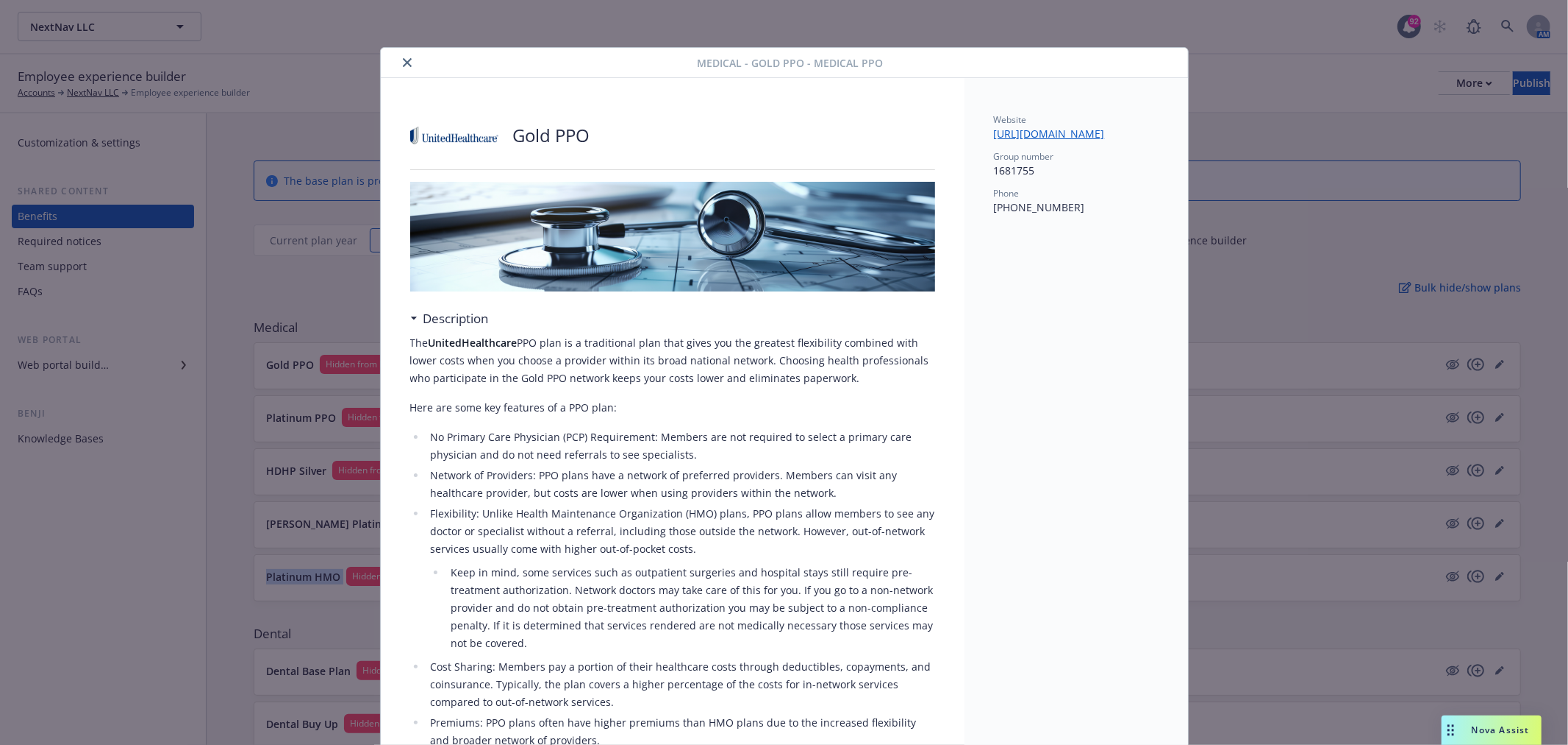
scroll to position [44, 0]
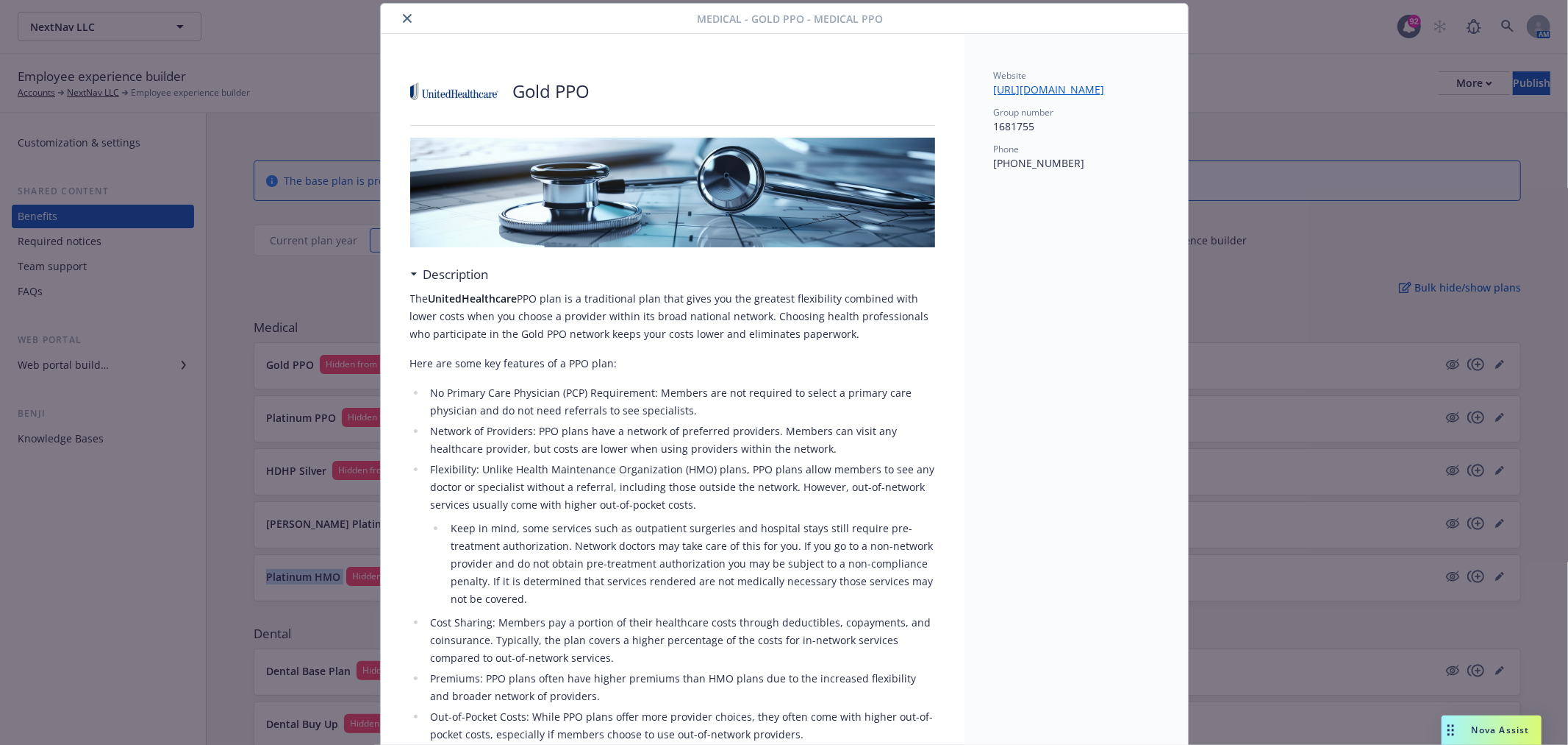
click at [400, 16] on button "close" at bounding box center [407, 18] width 17 height 17
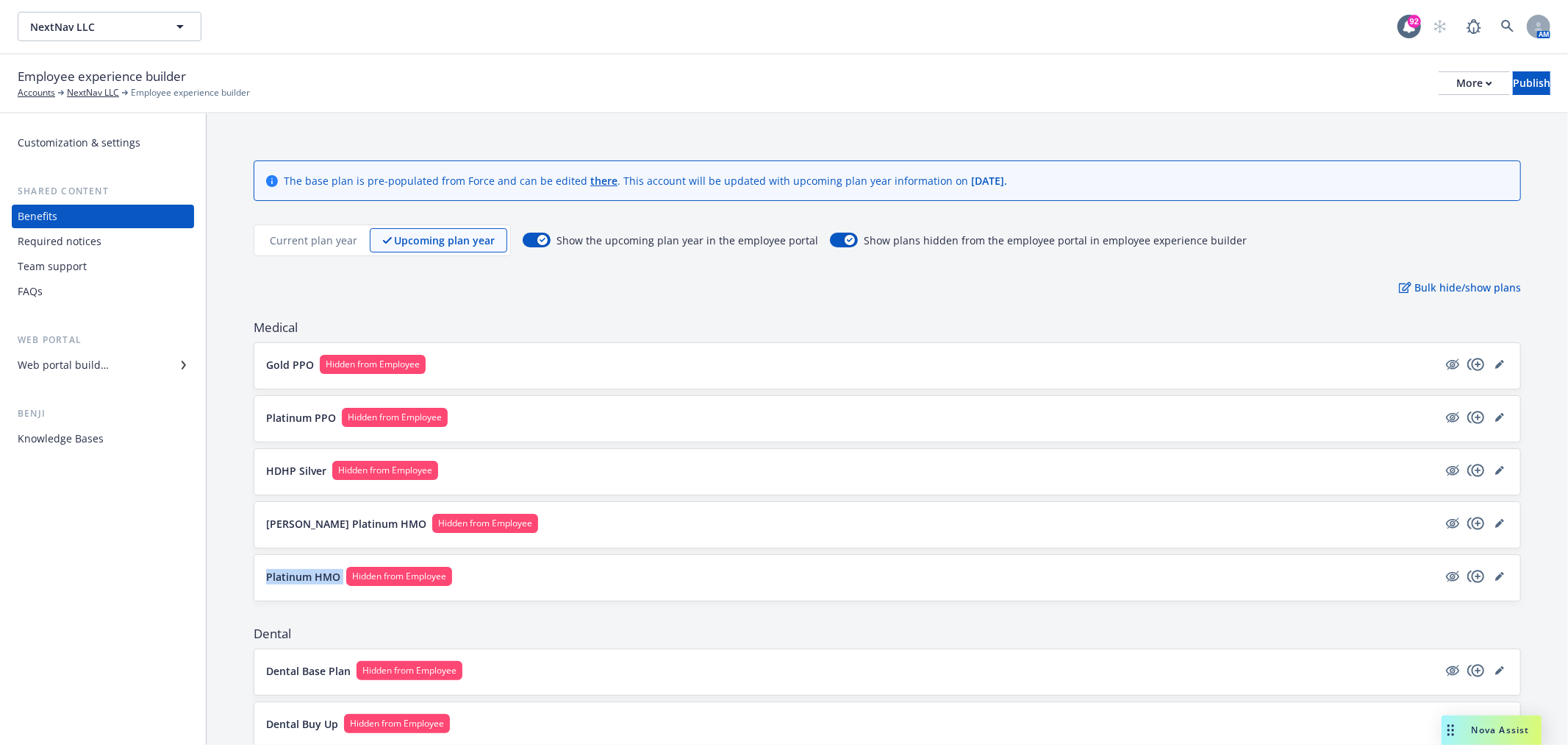
click at [184, 363] on icon at bounding box center [184, 365] width 9 height 9
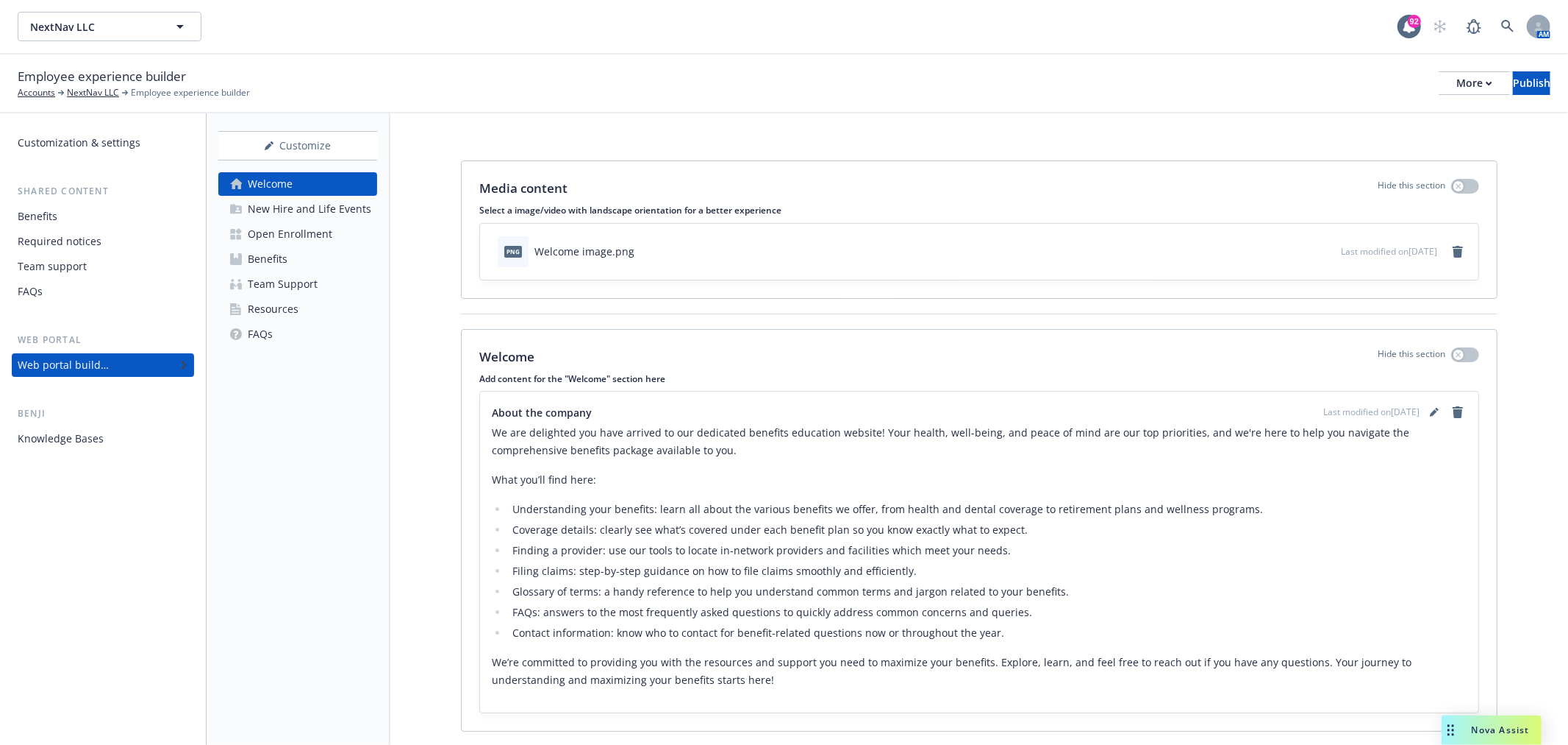
click at [284, 232] on div "Open Enrollment" at bounding box center [290, 233] width 85 height 23
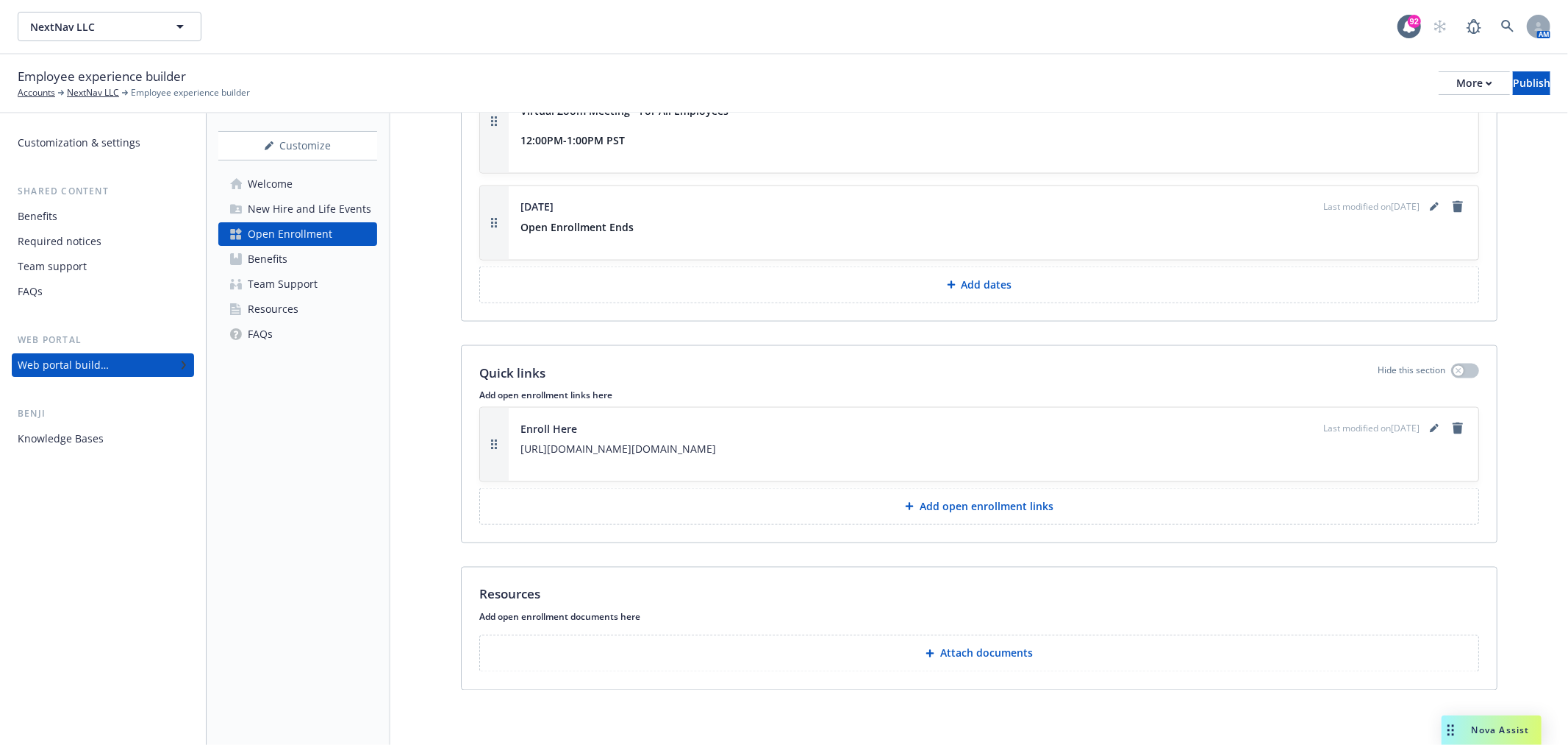
scroll to position [1915, 0]
click at [252, 185] on div "Welcome" at bounding box center [270, 184] width 45 height 23
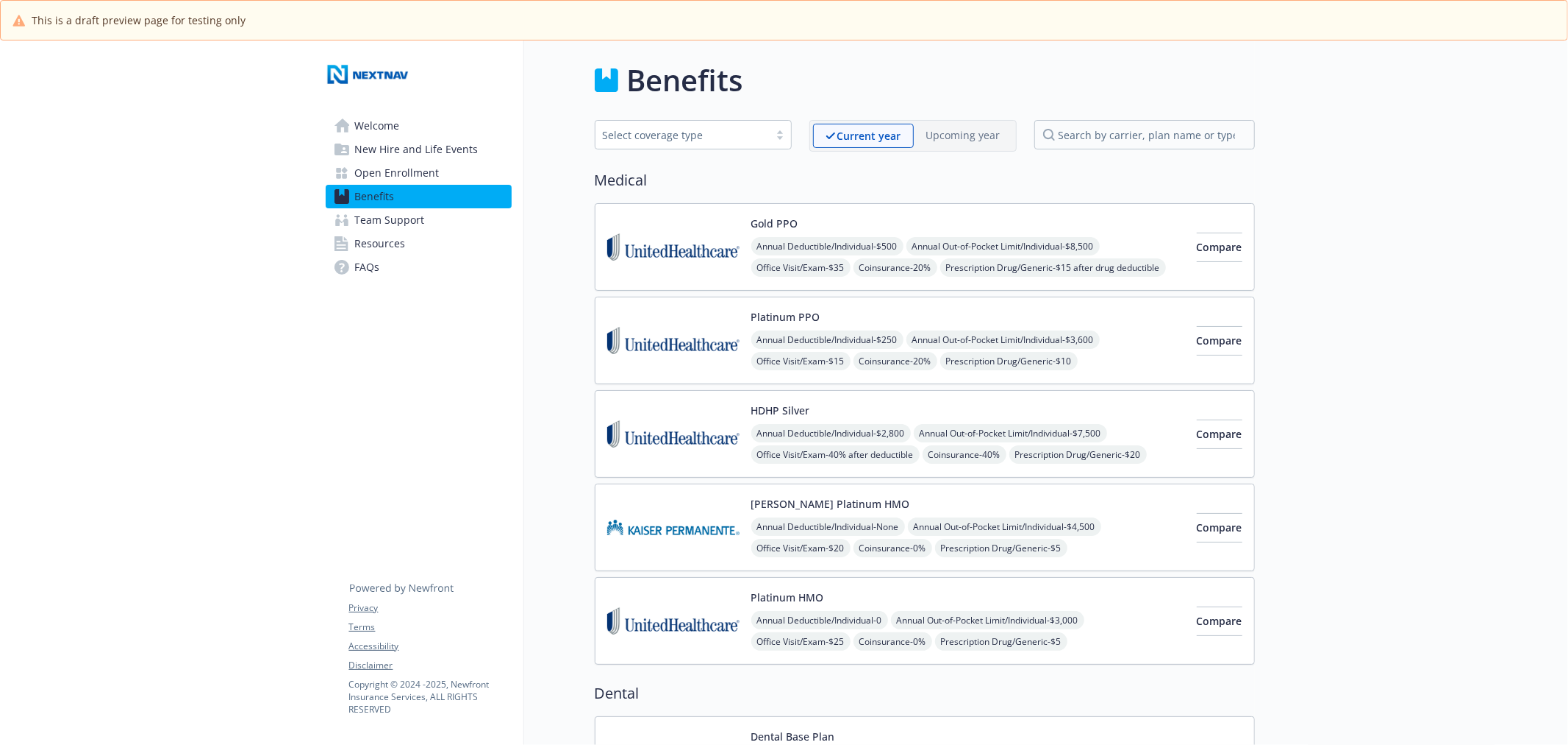
click at [406, 121] on link "Welcome" at bounding box center [419, 125] width 186 height 23
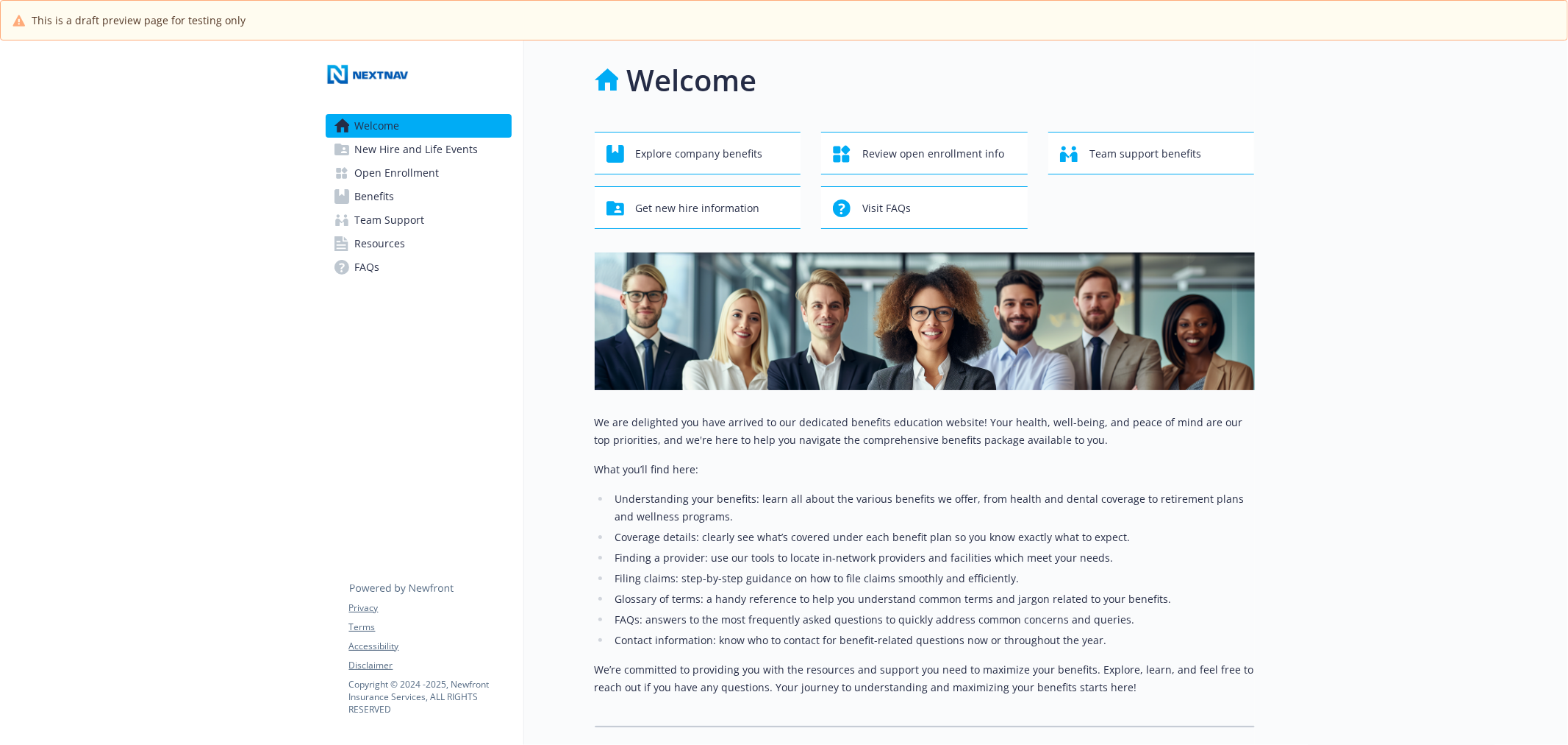
click at [407, 166] on span "Open Enrollment" at bounding box center [398, 173] width 85 height 23
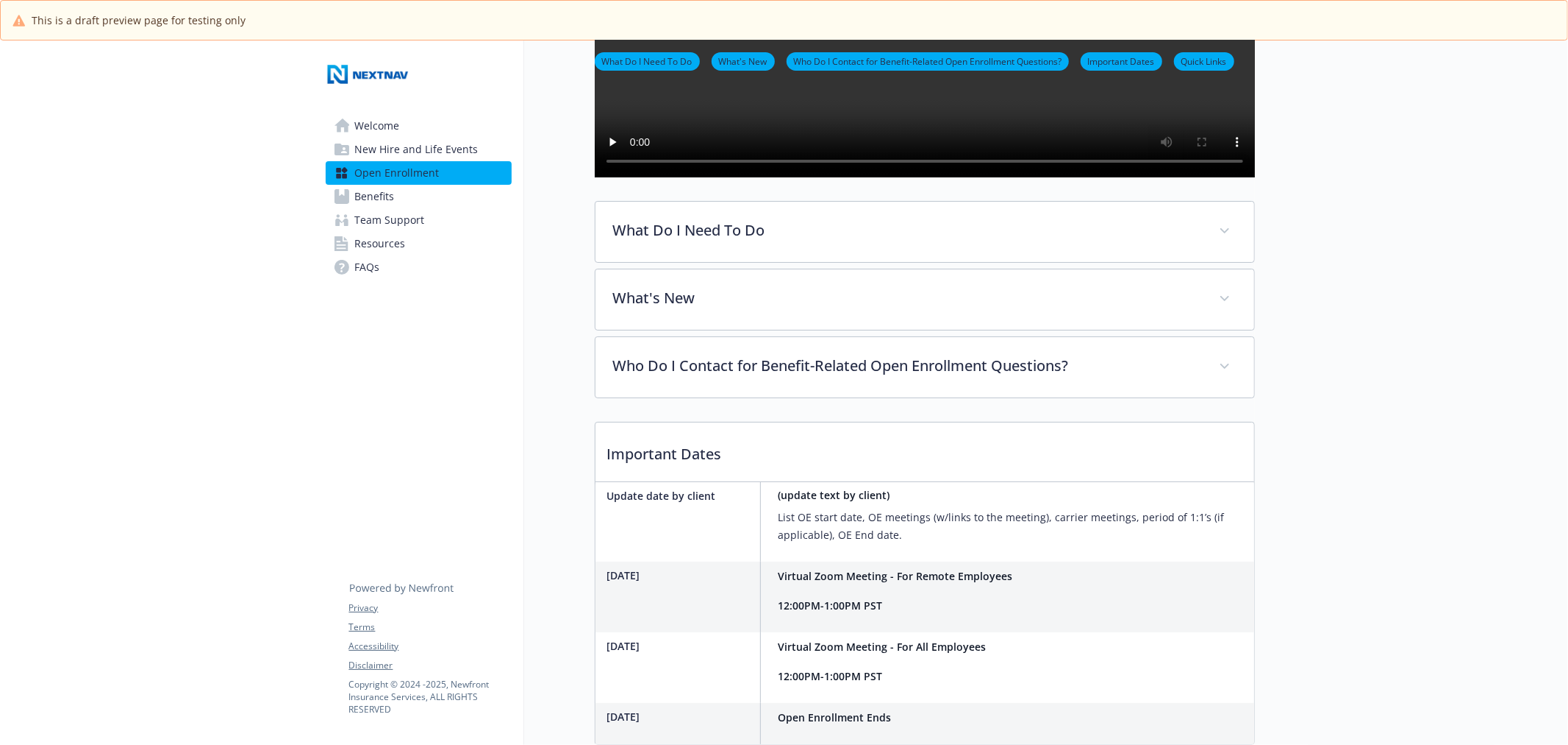
scroll to position [336, 0]
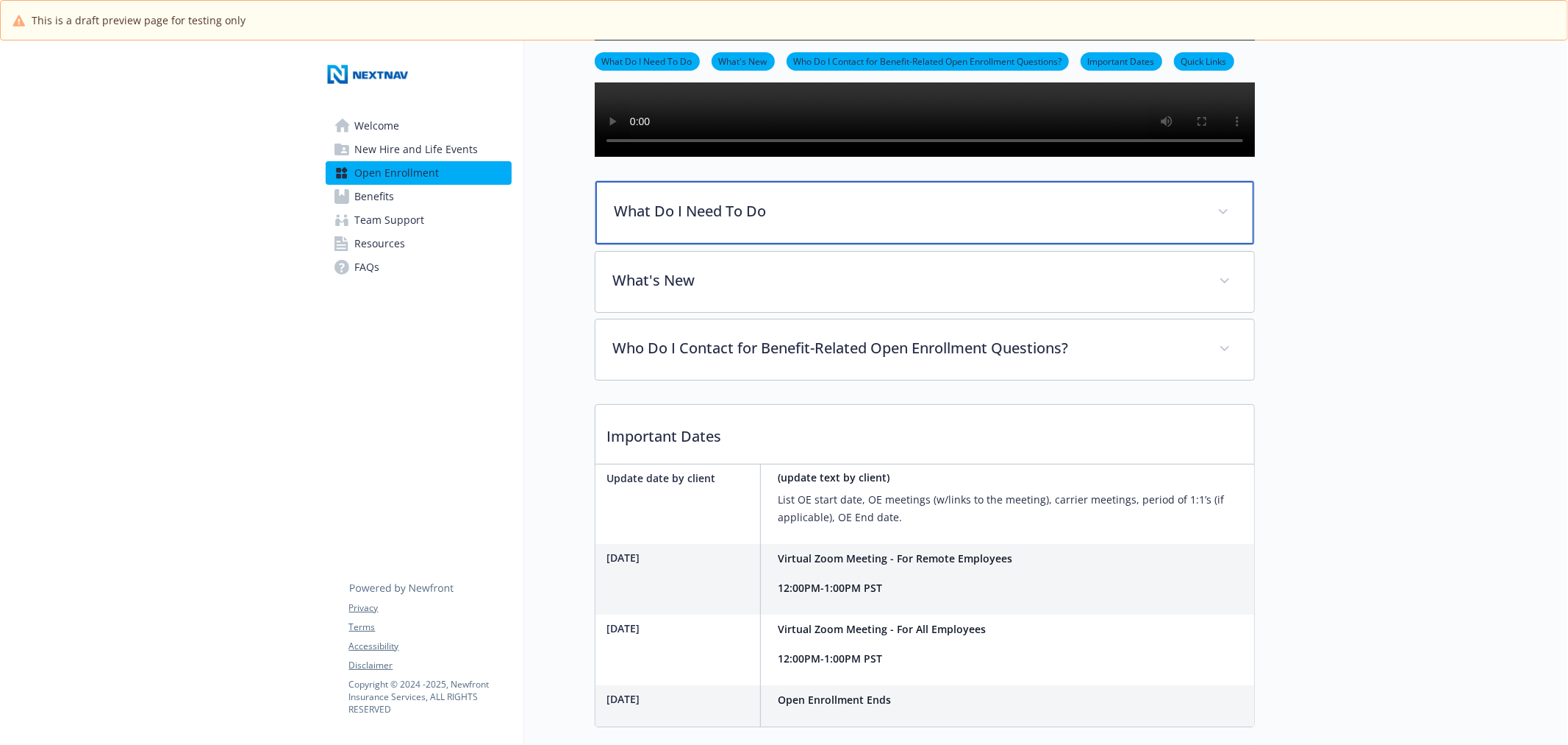
click at [936, 245] on div "What Do I Need To Do" at bounding box center [925, 212] width 659 height 63
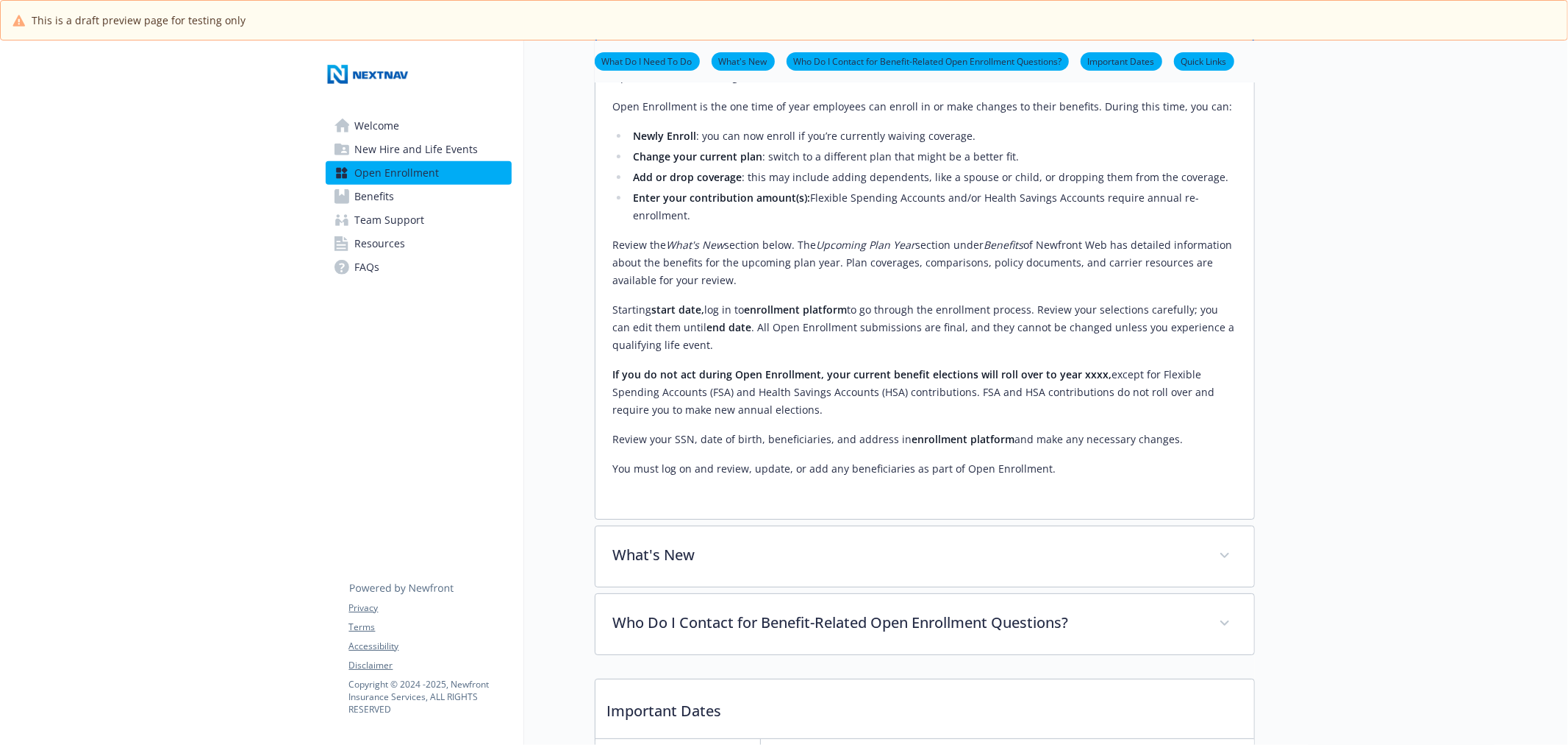
scroll to position [499, 0]
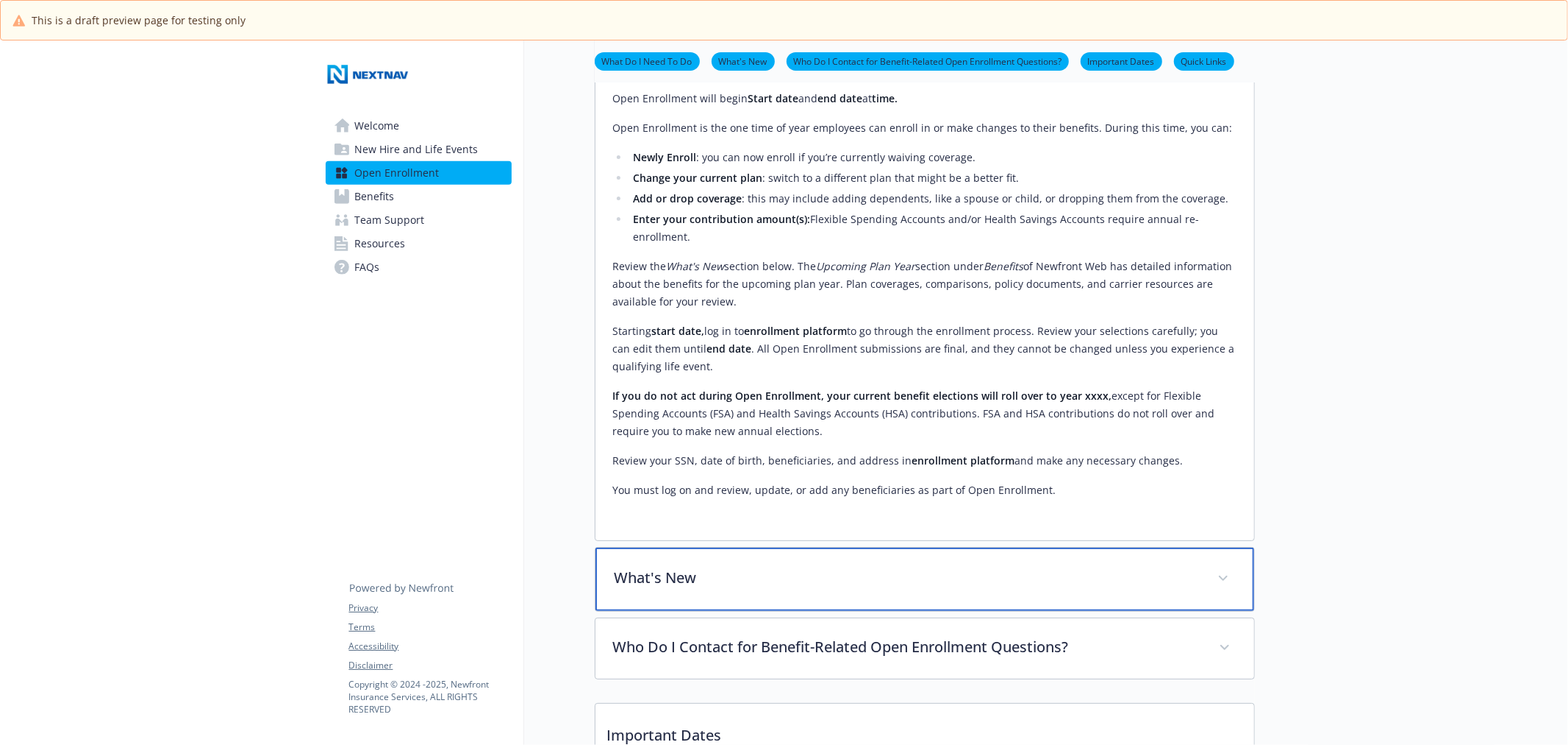
click at [900, 589] on p "What's New" at bounding box center [907, 577] width 585 height 22
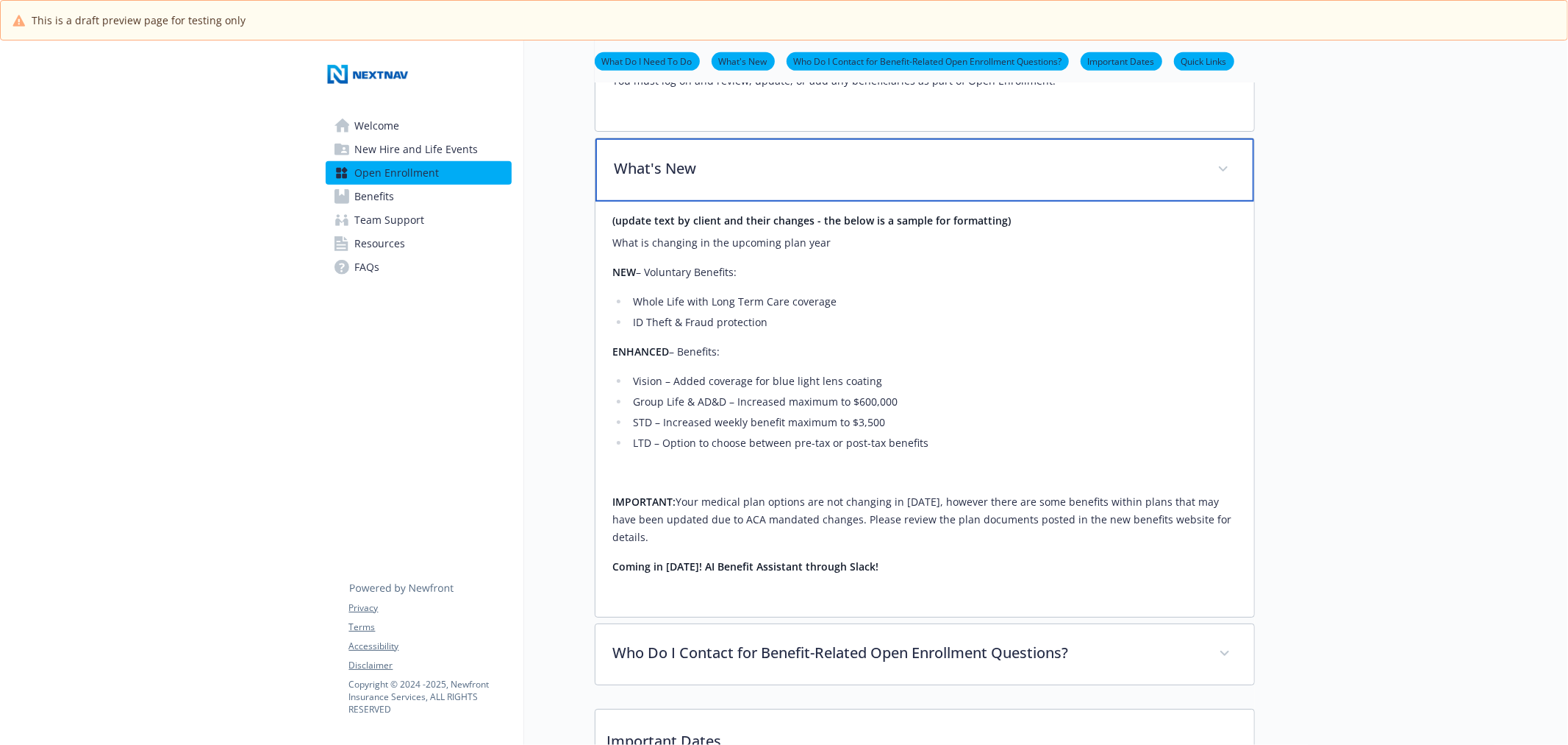
scroll to position [990, 0]
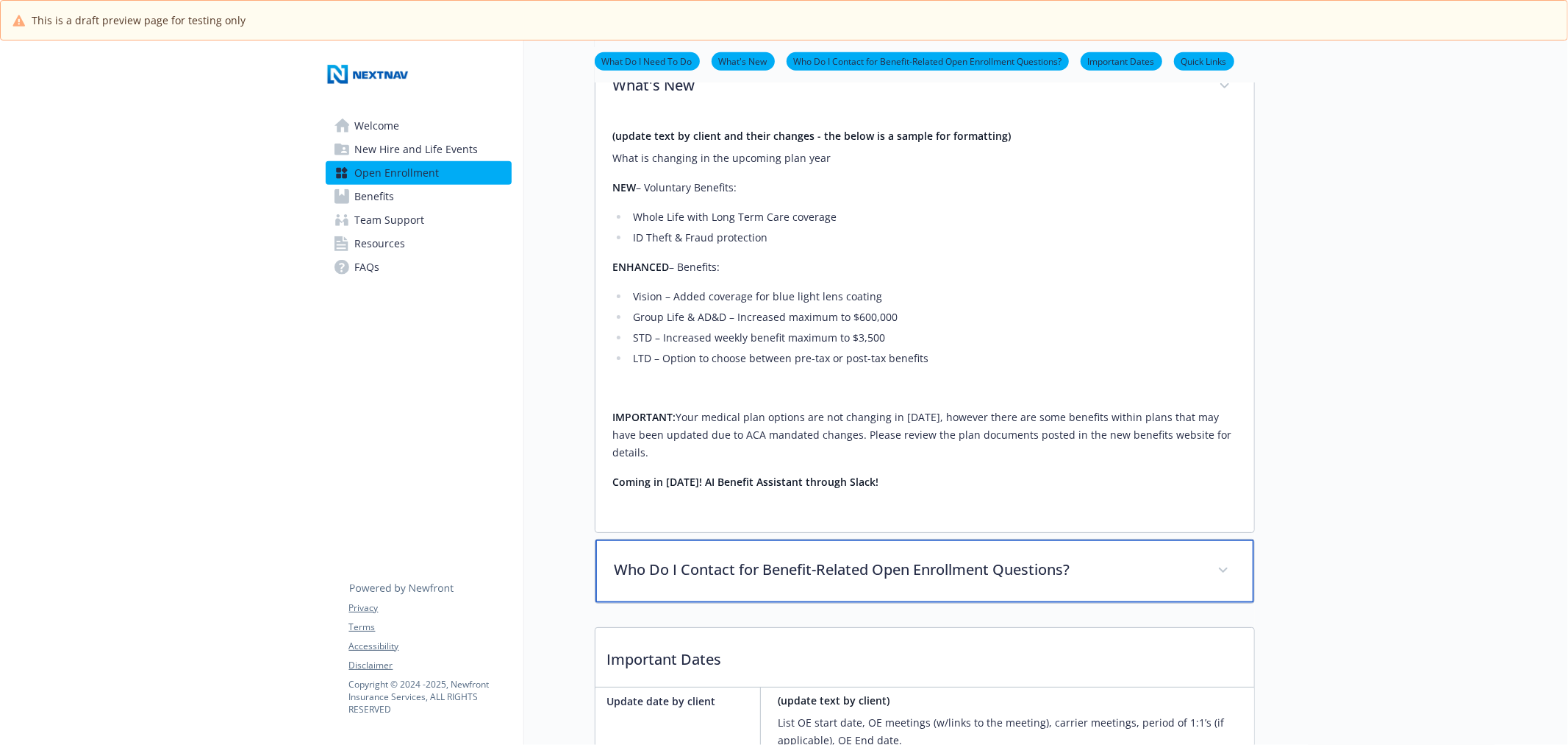
click at [958, 580] on p "Who Do I Contact for Benefit-Related Open Enrollment Questions?" at bounding box center [907, 569] width 585 height 22
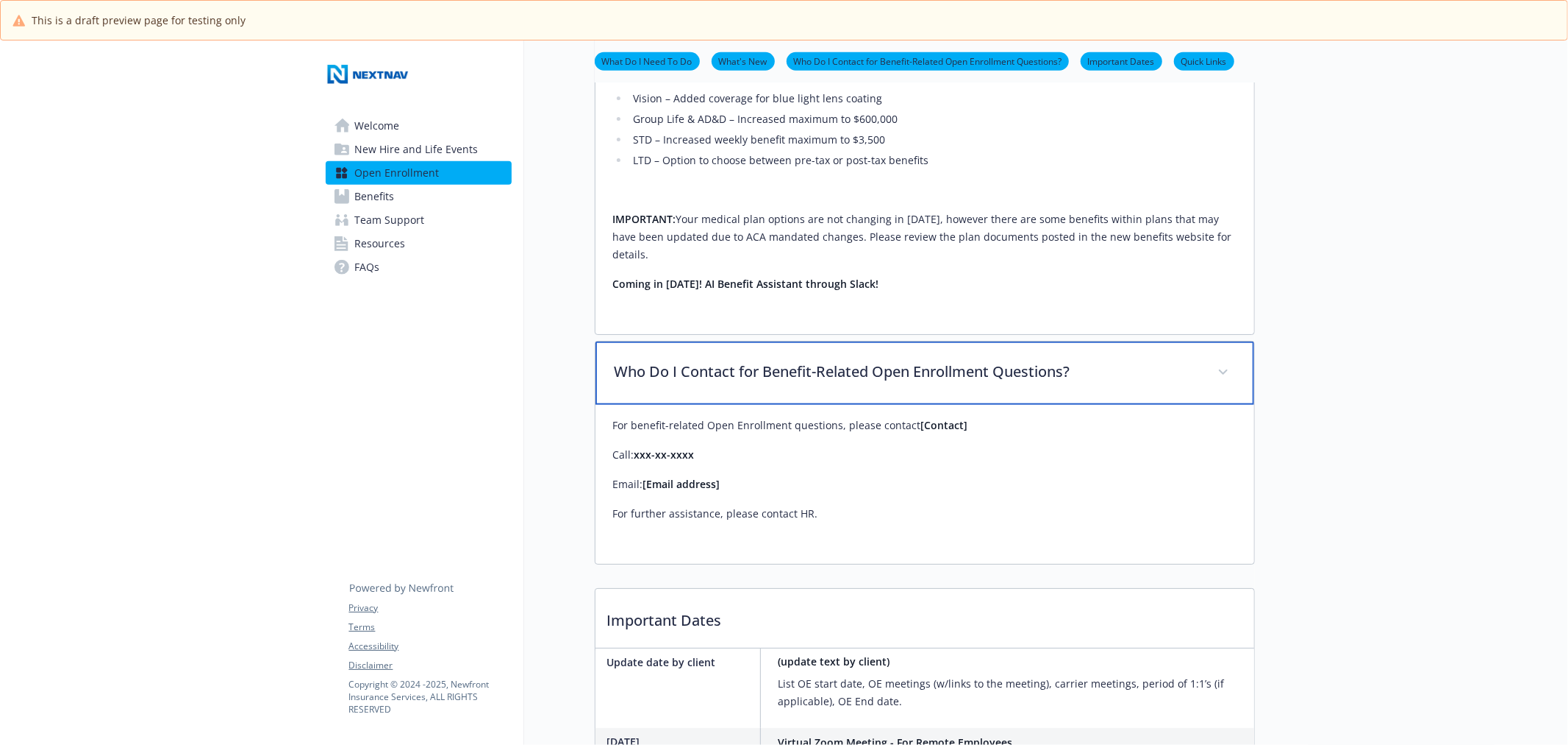
scroll to position [1234, 0]
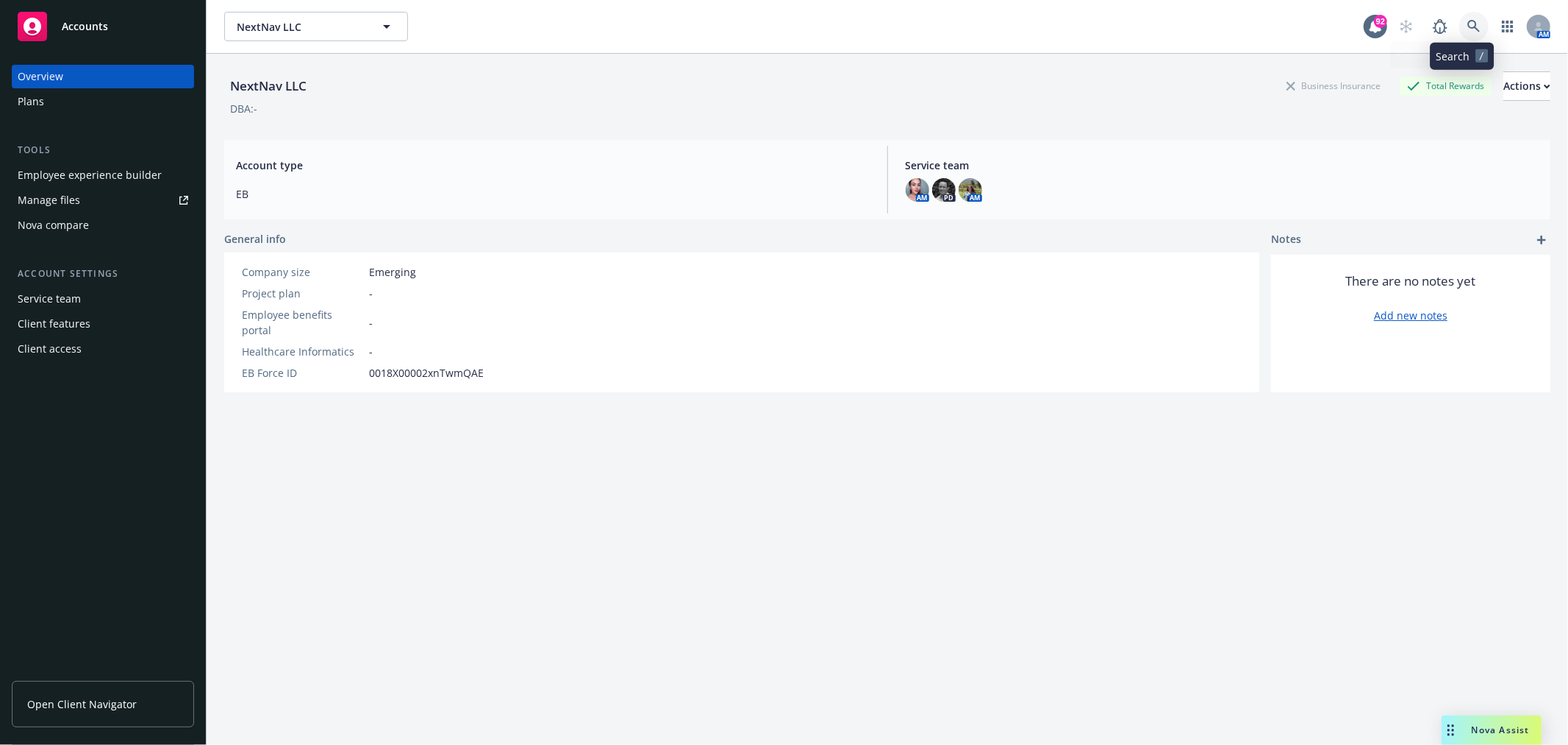
click at [1467, 30] on icon at bounding box center [1474, 26] width 13 height 13
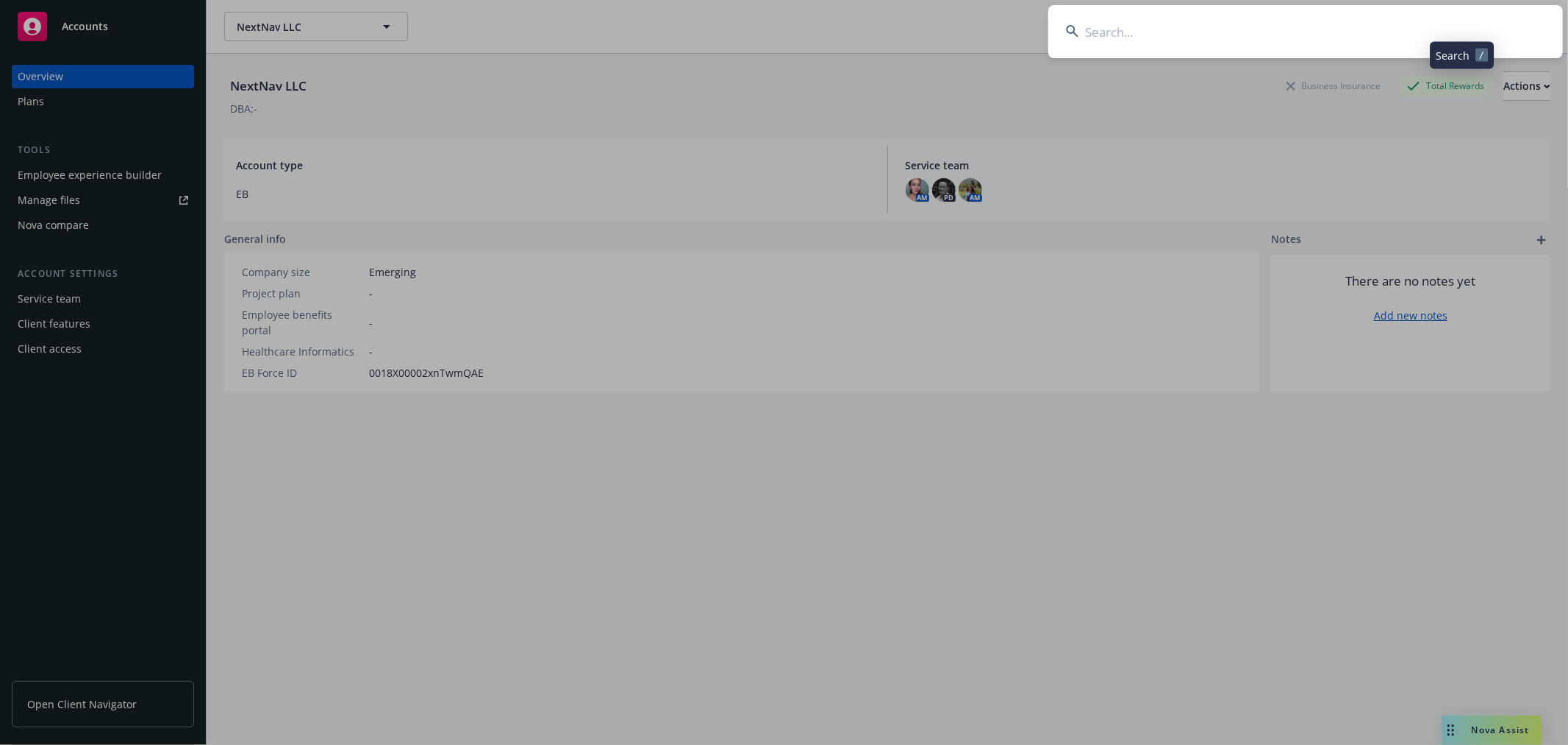
click at [1287, 30] on input at bounding box center [1306, 31] width 515 height 53
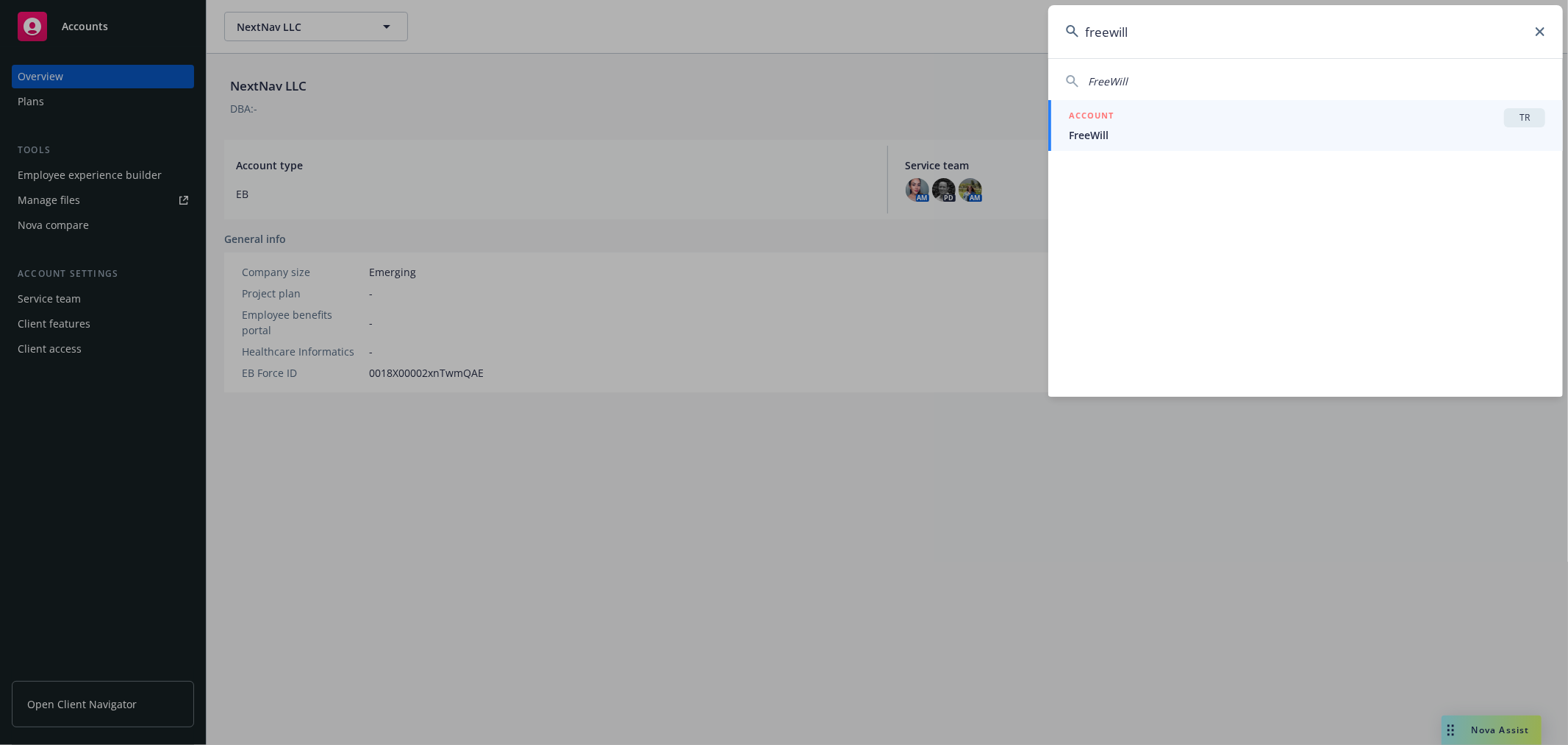
type input "freewill"
drag, startPoint x: 1519, startPoint y: 119, endPoint x: 1530, endPoint y: 125, distance: 12.5
click at [1520, 119] on span "TR" at bounding box center [1525, 117] width 29 height 13
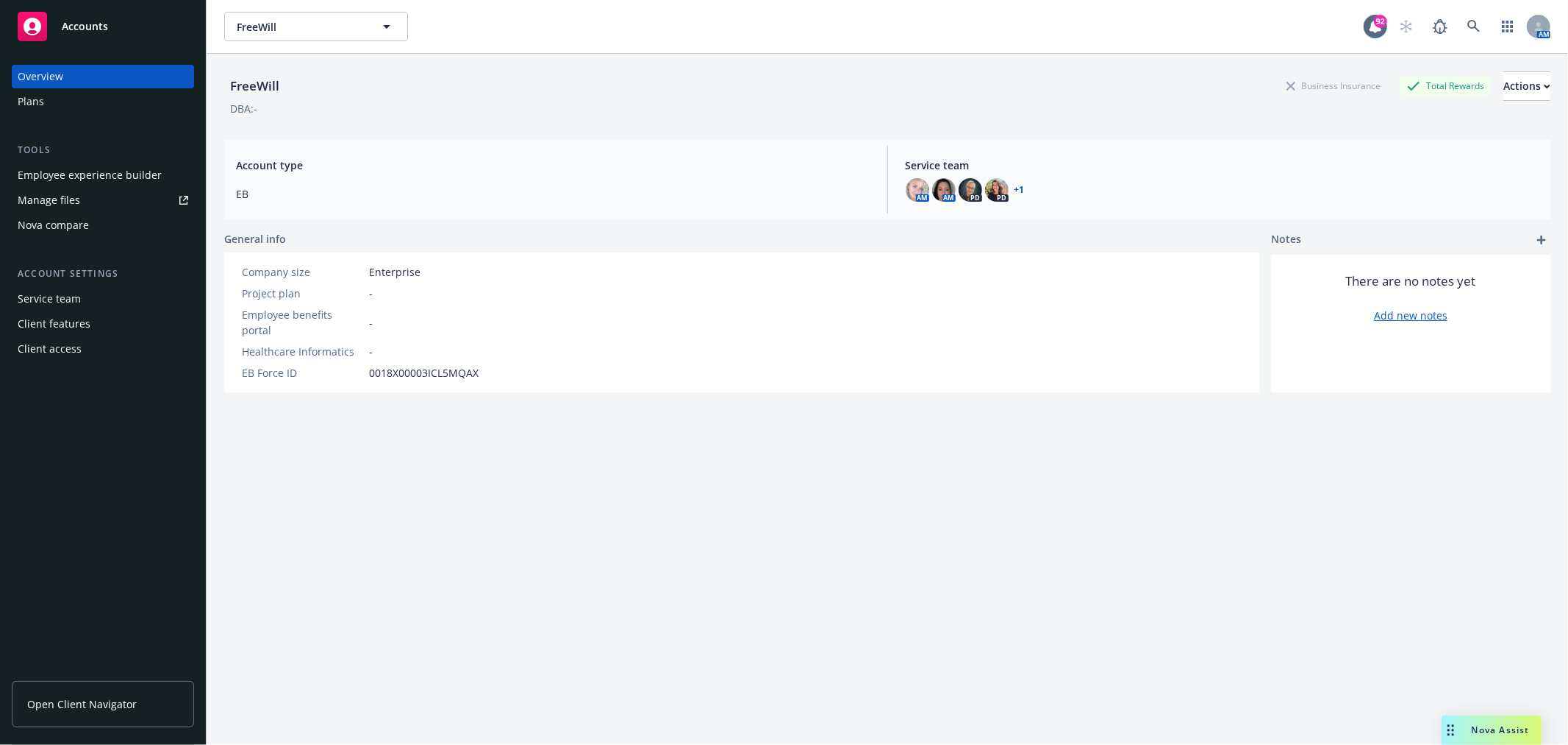
click at [121, 179] on div "Employee experience builder" at bounding box center [89, 174] width 144 height 23
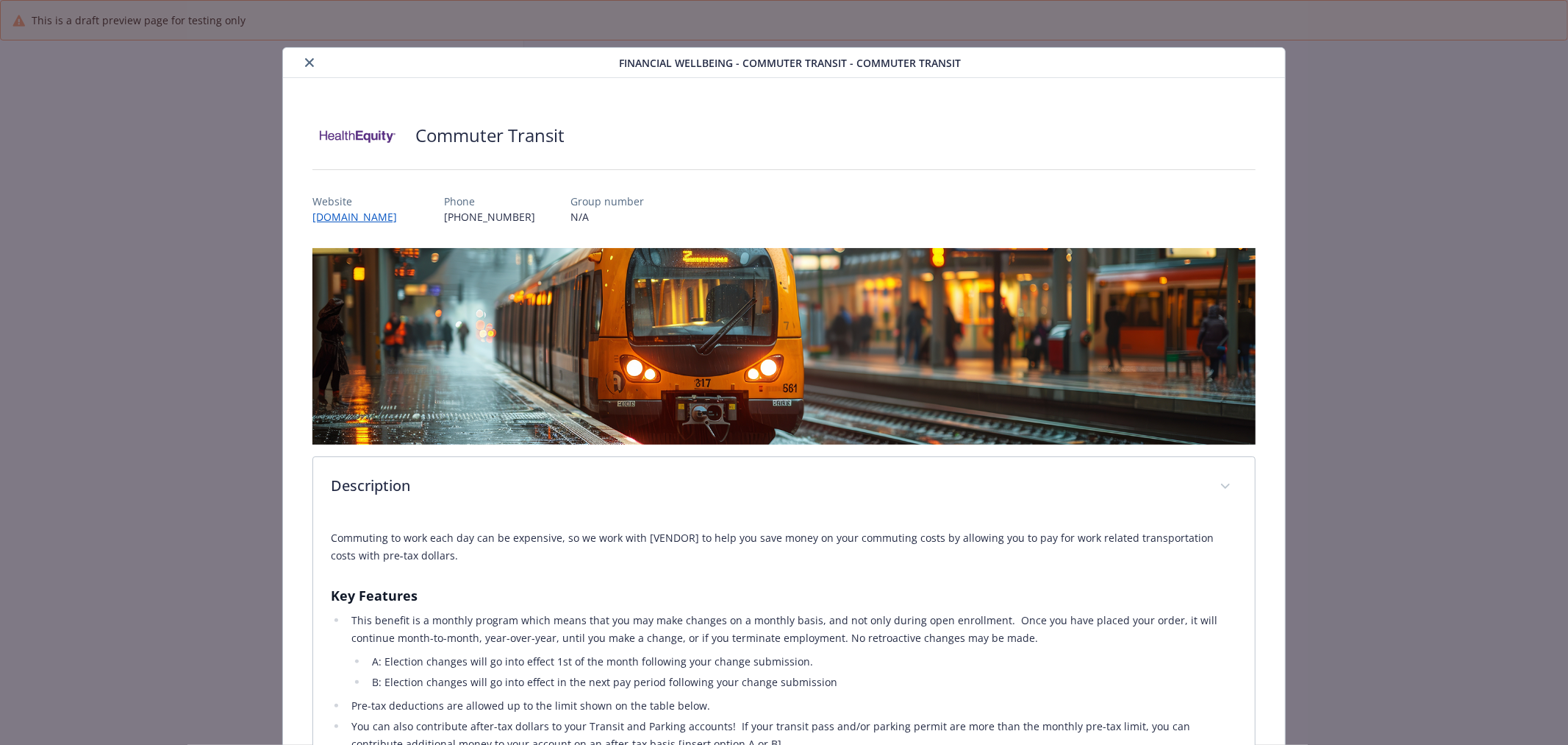
scroll to position [919, 0]
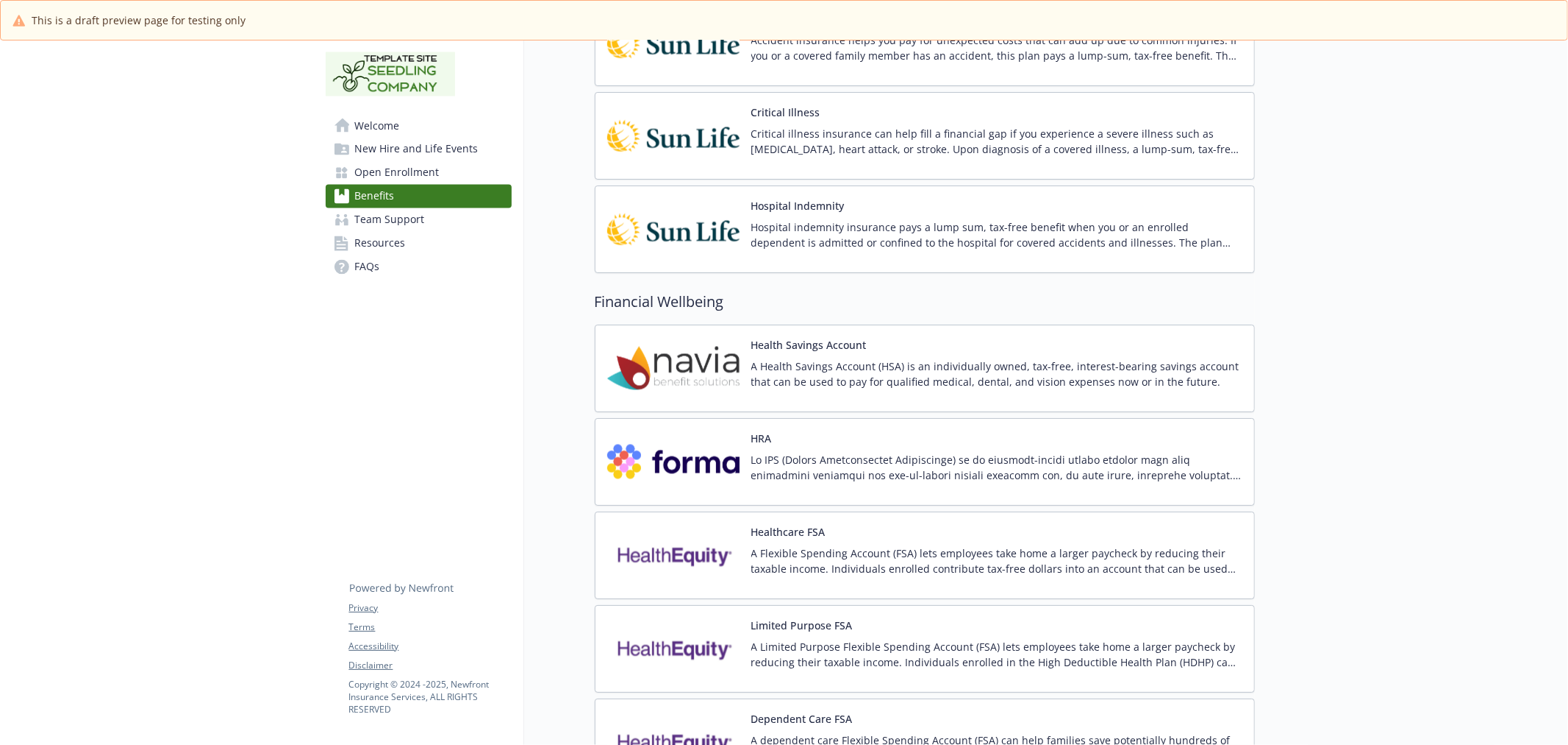
scroll to position [2207, 0]
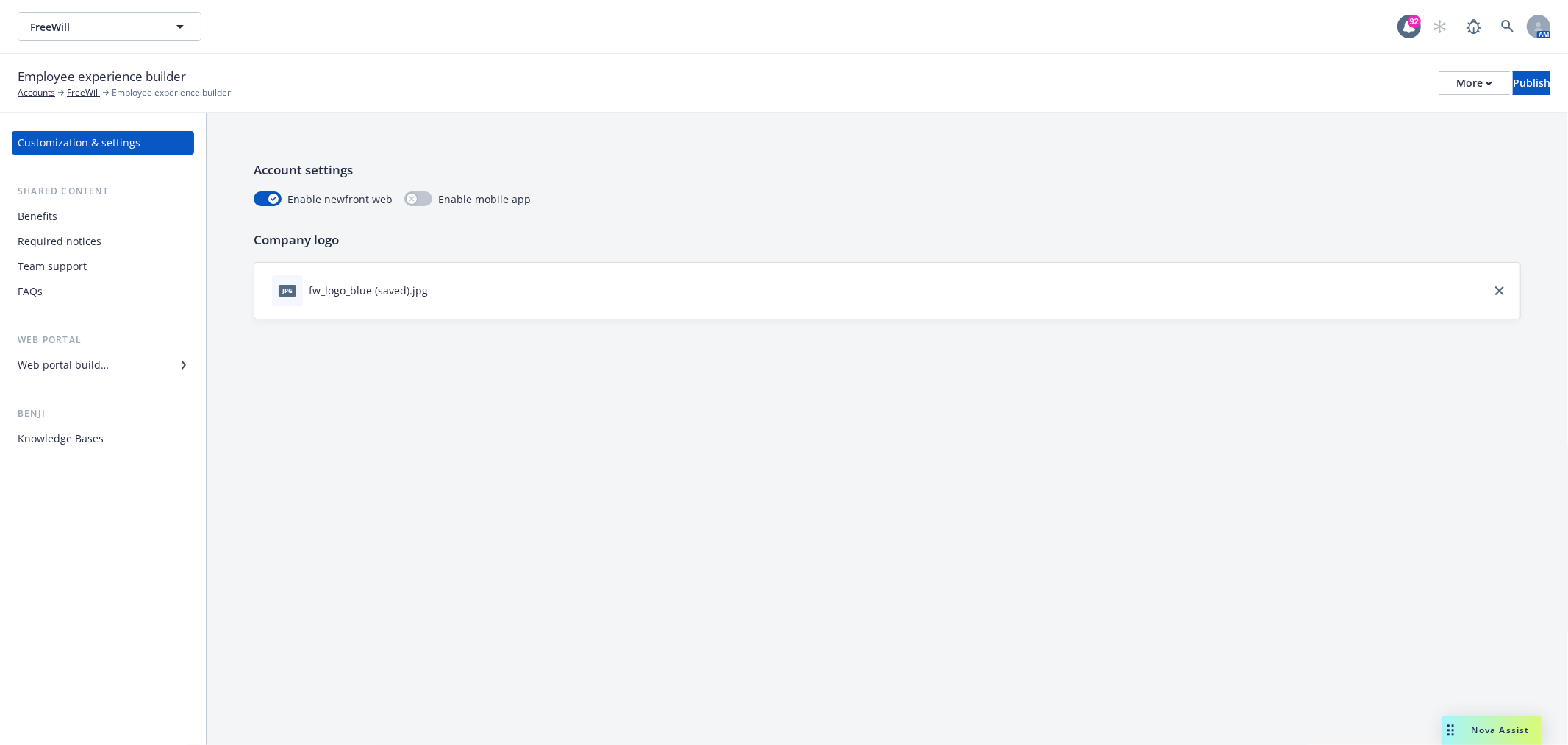
click at [166, 359] on div "Web portal builder" at bounding box center [102, 364] width 171 height 23
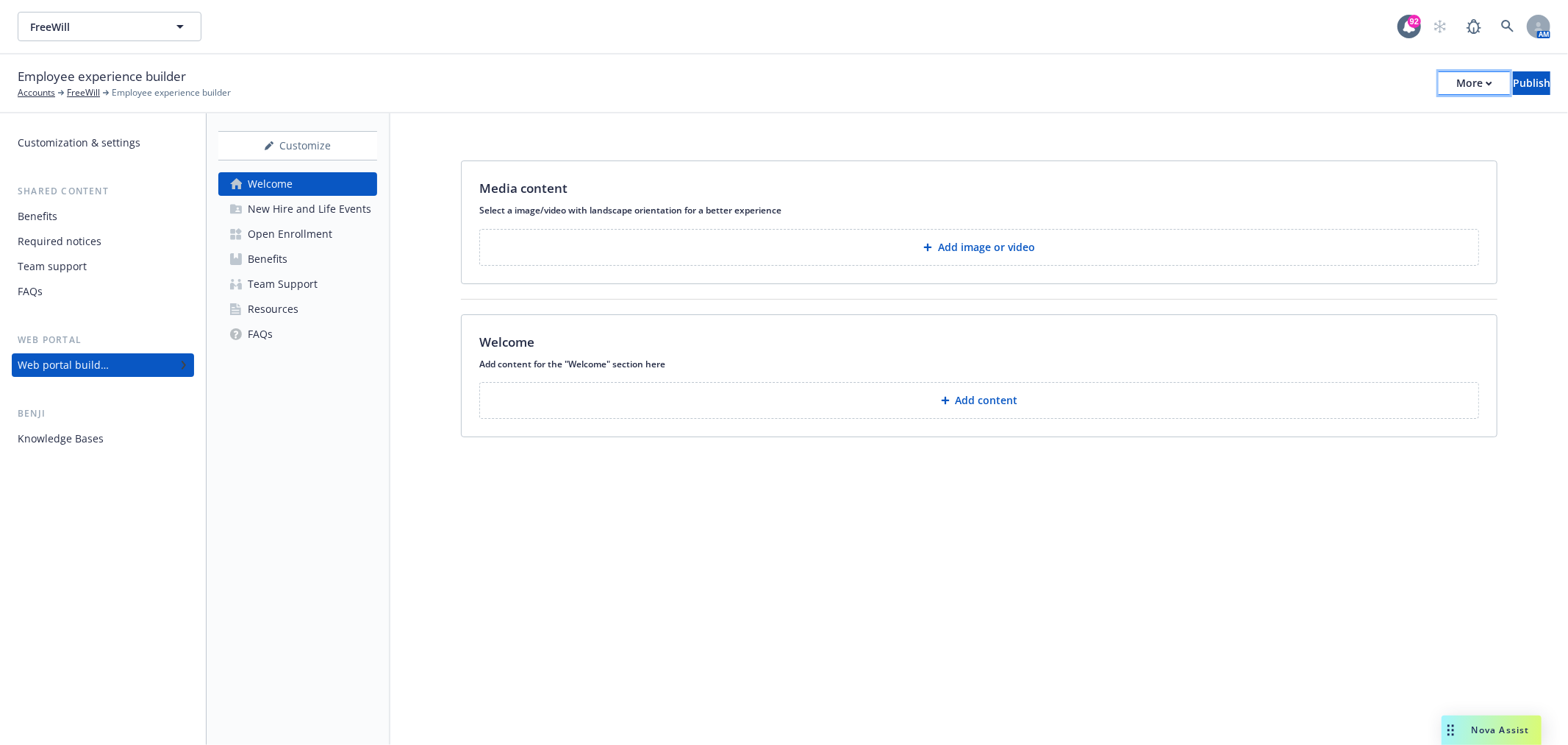
click at [1457, 83] on div "More" at bounding box center [1475, 82] width 36 height 22
click at [1383, 107] on link "Copy preview link" at bounding box center [1353, 116] width 218 height 29
click at [283, 252] on div "Benefits" at bounding box center [268, 258] width 40 height 23
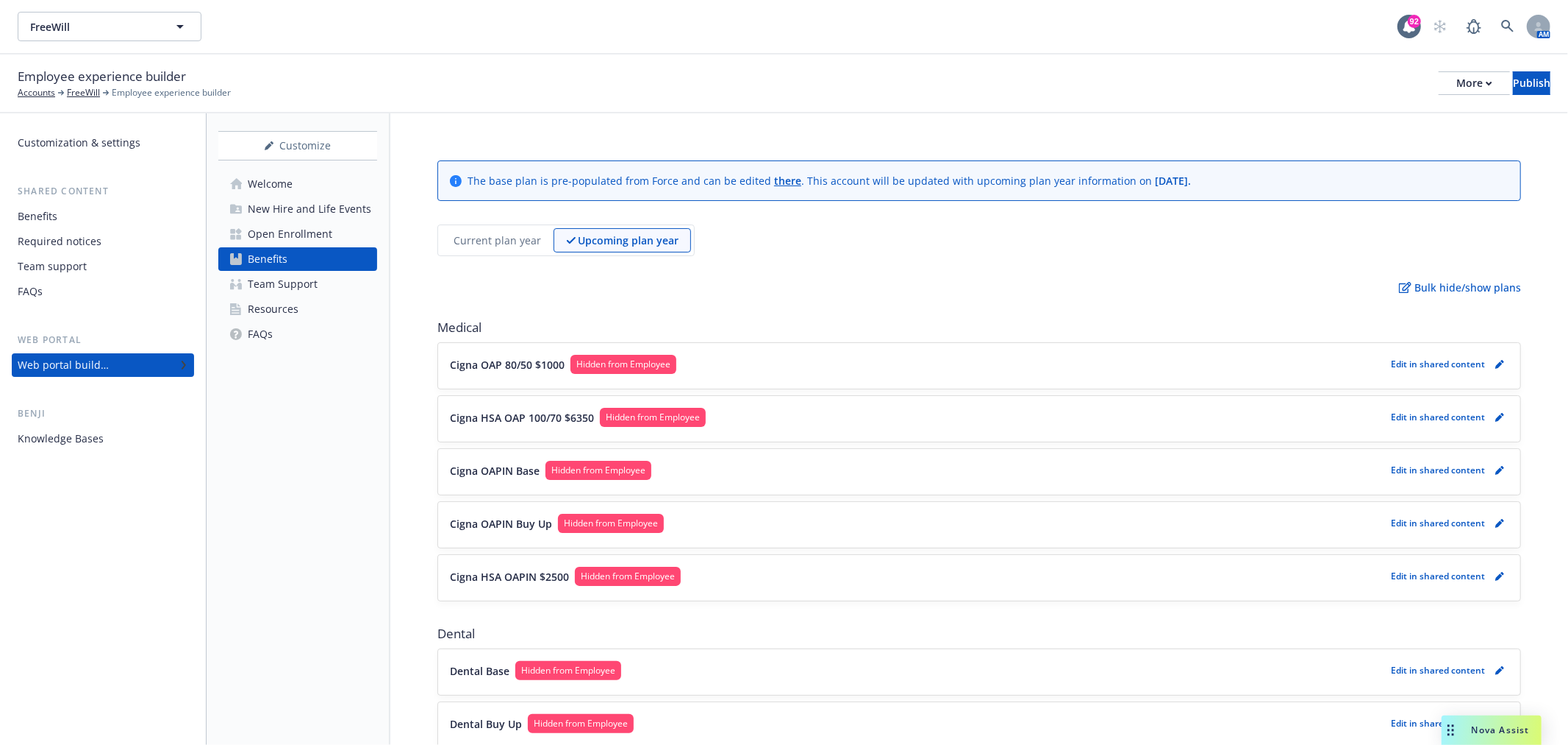
click at [483, 240] on p "Current plan year" at bounding box center [497, 240] width 88 height 16
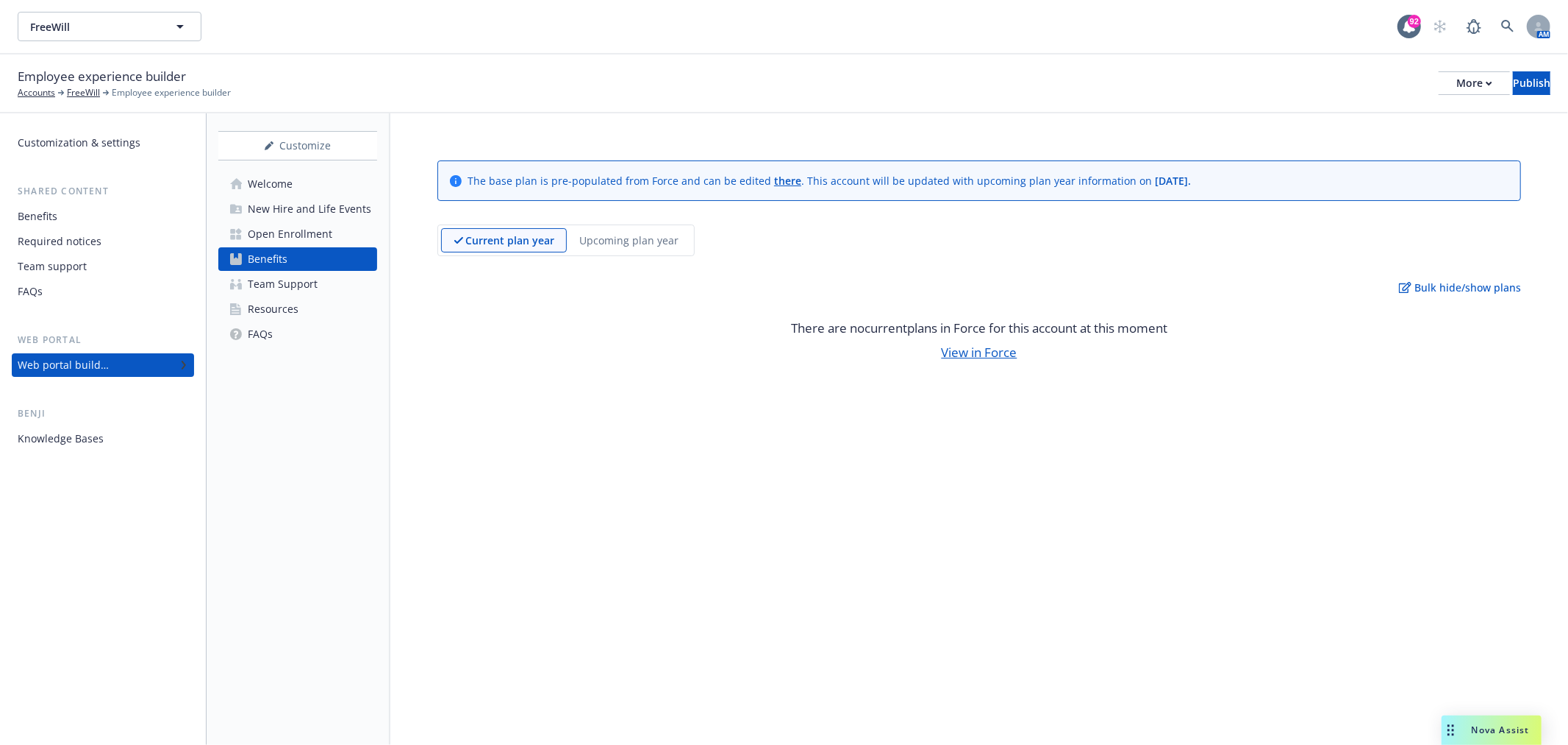
click at [577, 233] on div "Upcoming plan year" at bounding box center [628, 240] width 124 height 24
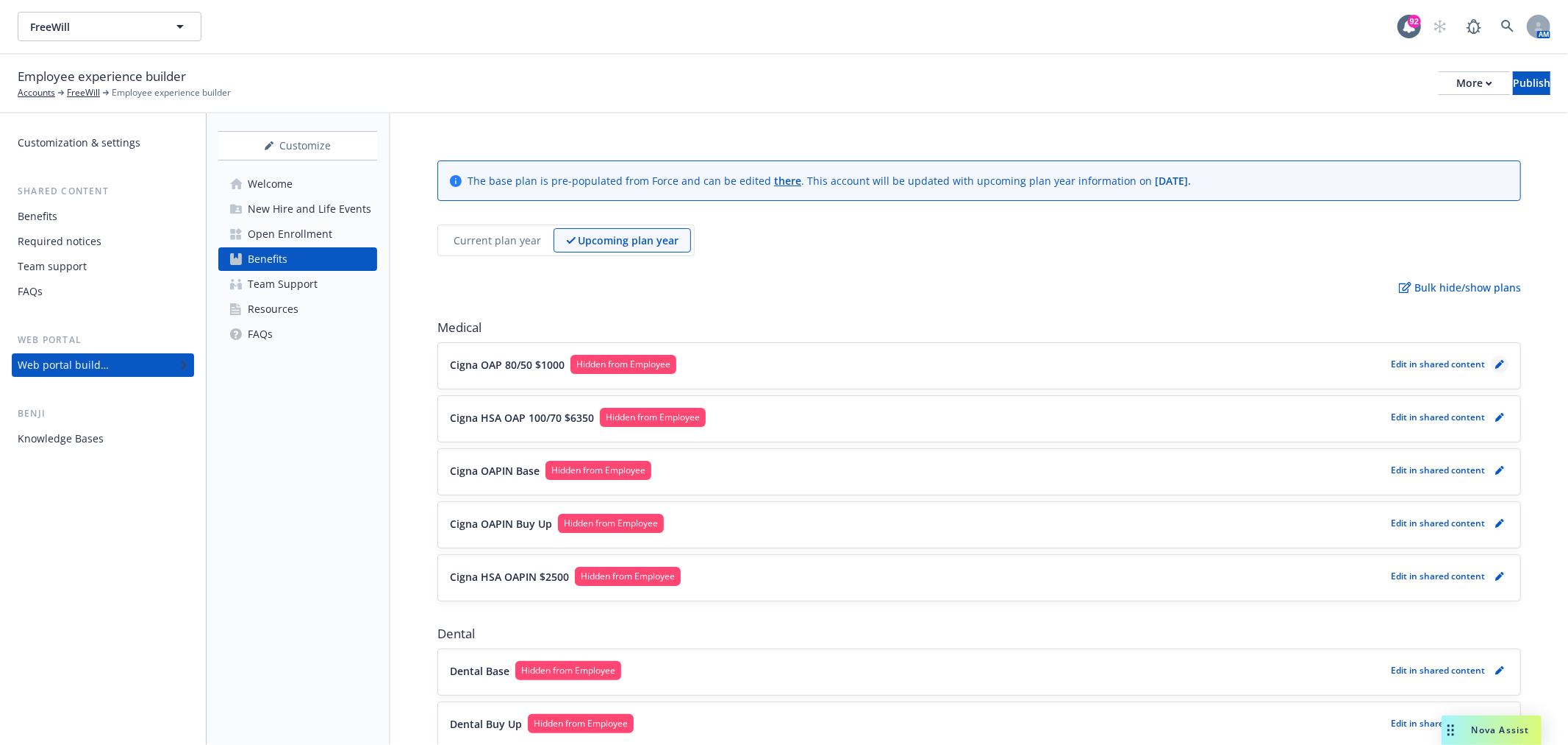
click at [1495, 362] on icon "pencil" at bounding box center [1500, 364] width 9 height 9
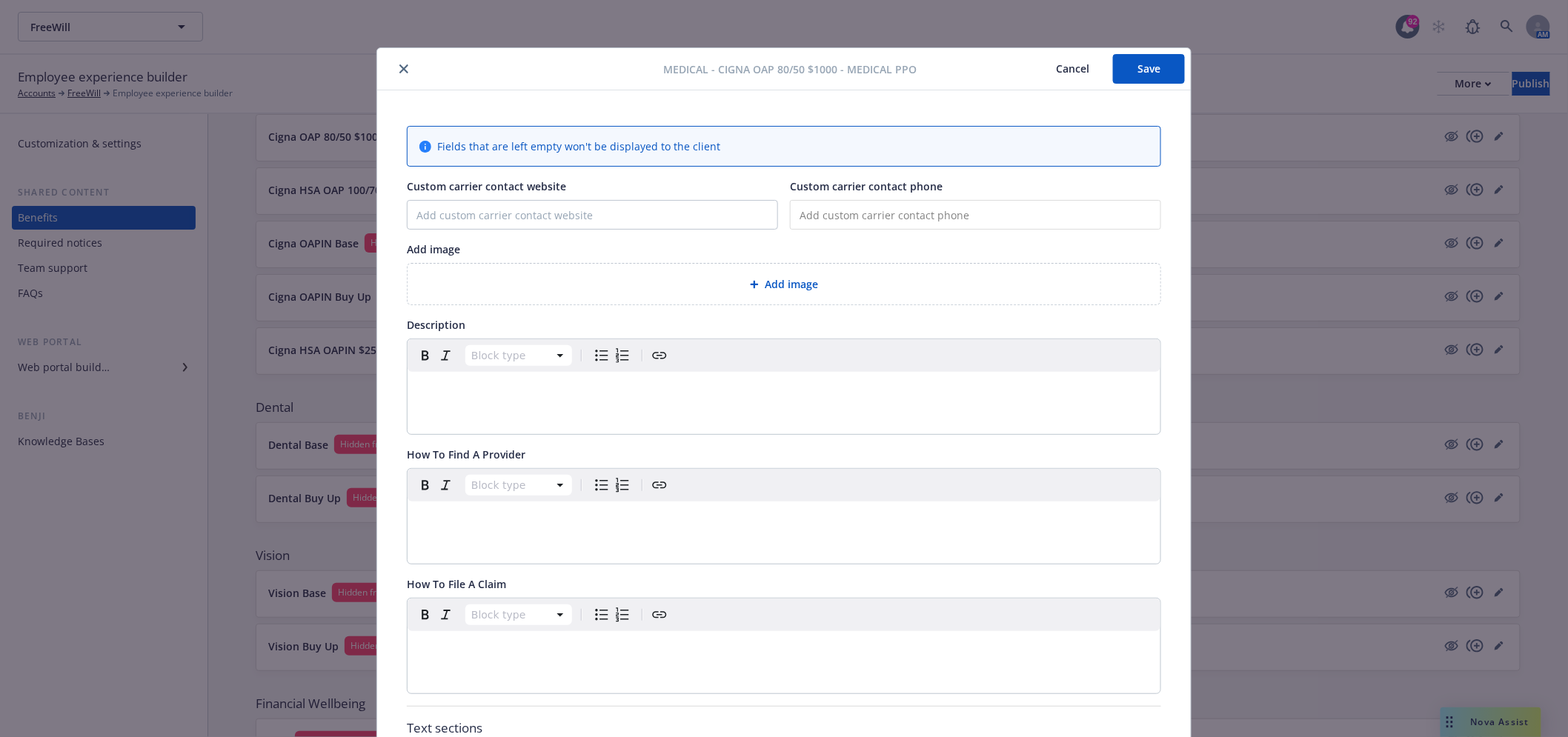
click at [395, 61] on button "close" at bounding box center [404, 69] width 17 height 17
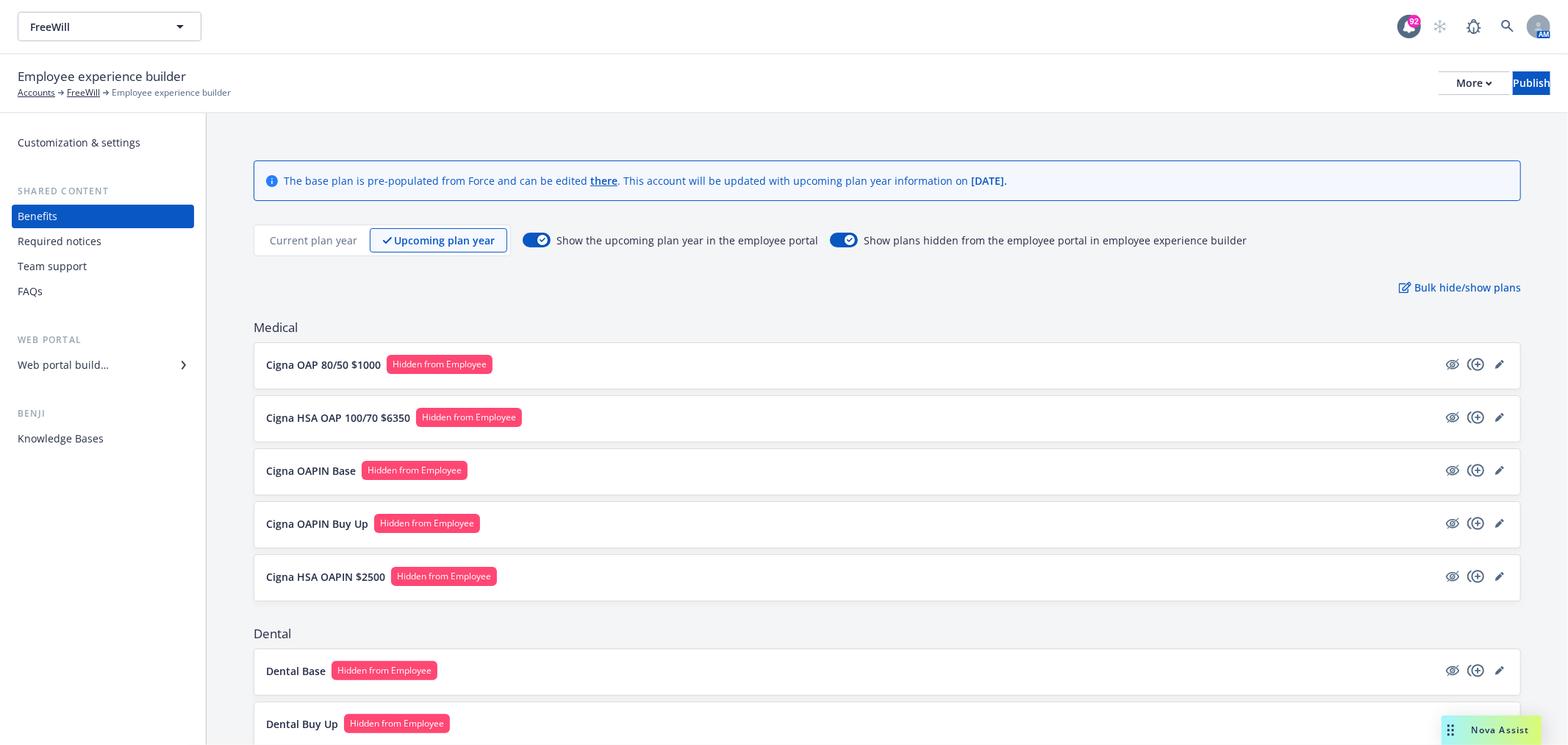
click at [133, 374] on div "Web portal builder" at bounding box center [102, 364] width 171 height 23
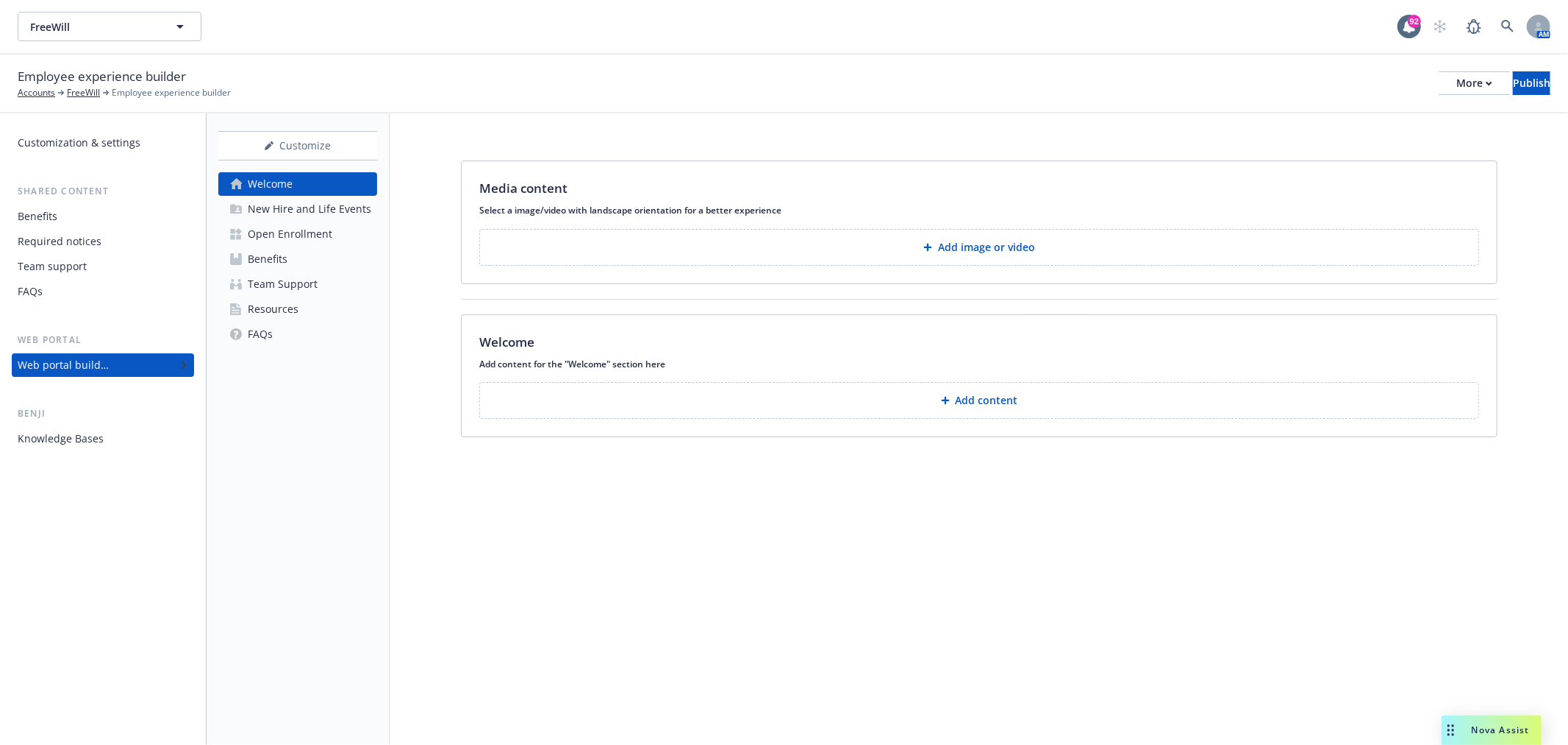
click at [270, 245] on div "Open Enrollment" at bounding box center [290, 233] width 85 height 23
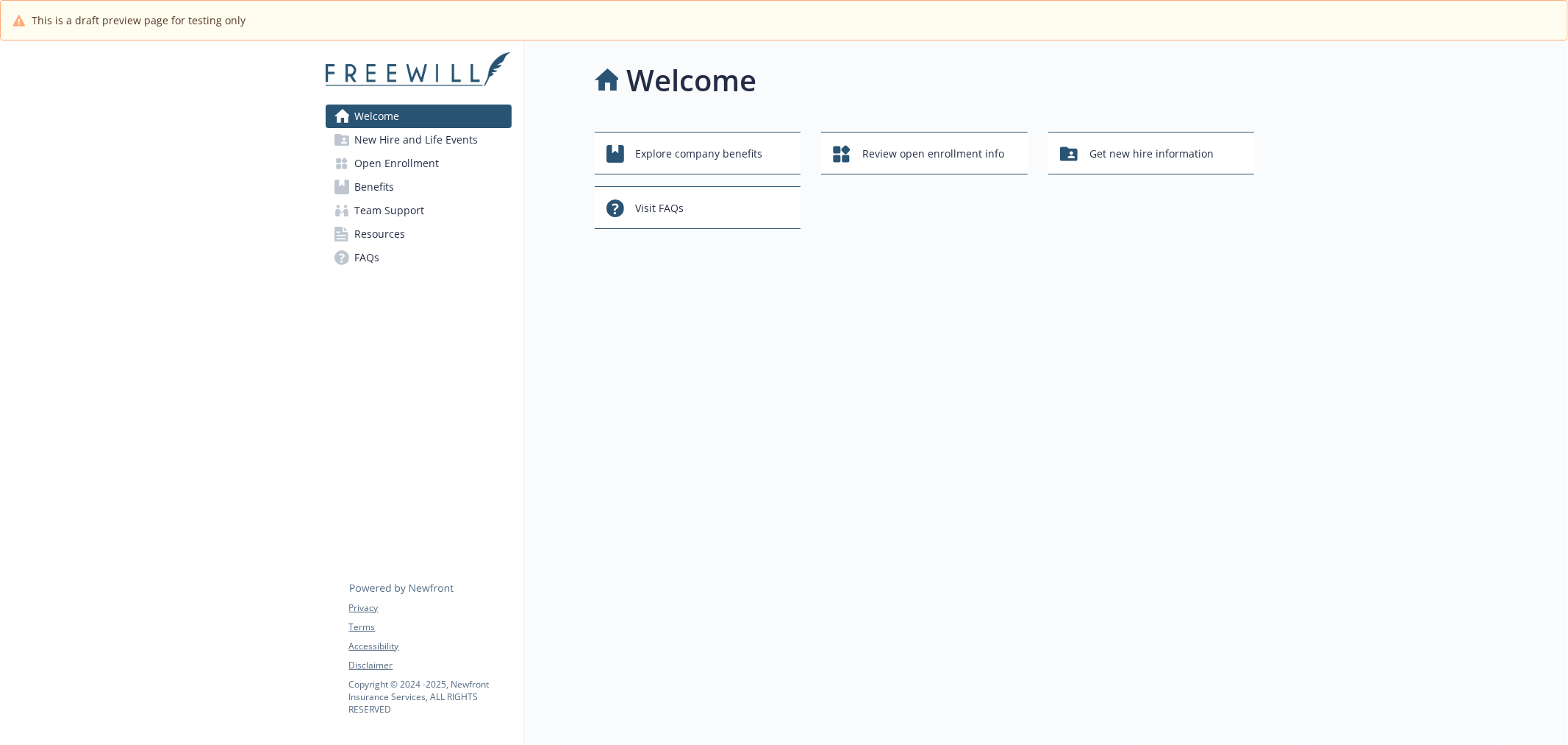
click at [422, 177] on link "Benefits" at bounding box center [419, 186] width 186 height 23
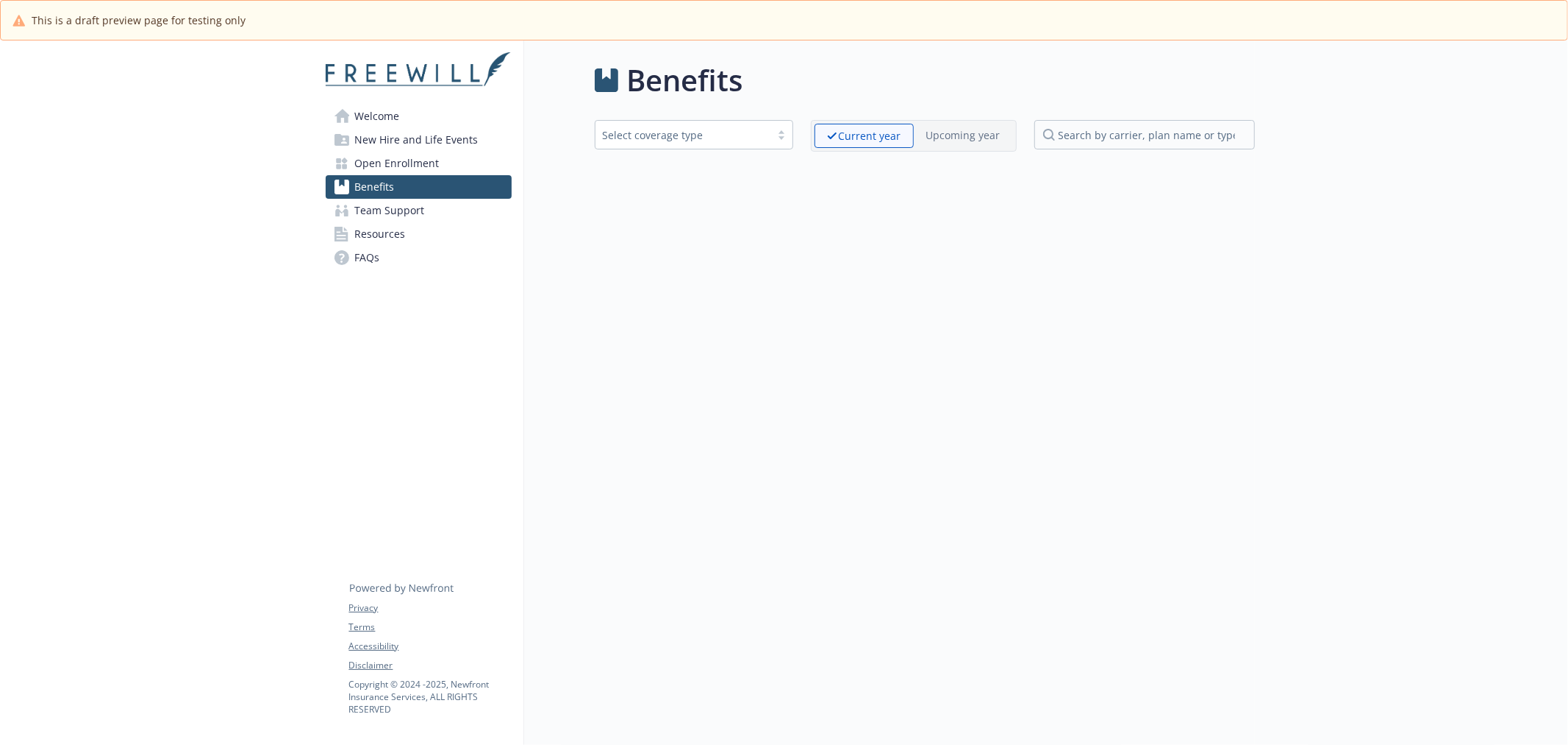
click at [416, 166] on span "Open Enrollment" at bounding box center [398, 163] width 85 height 23
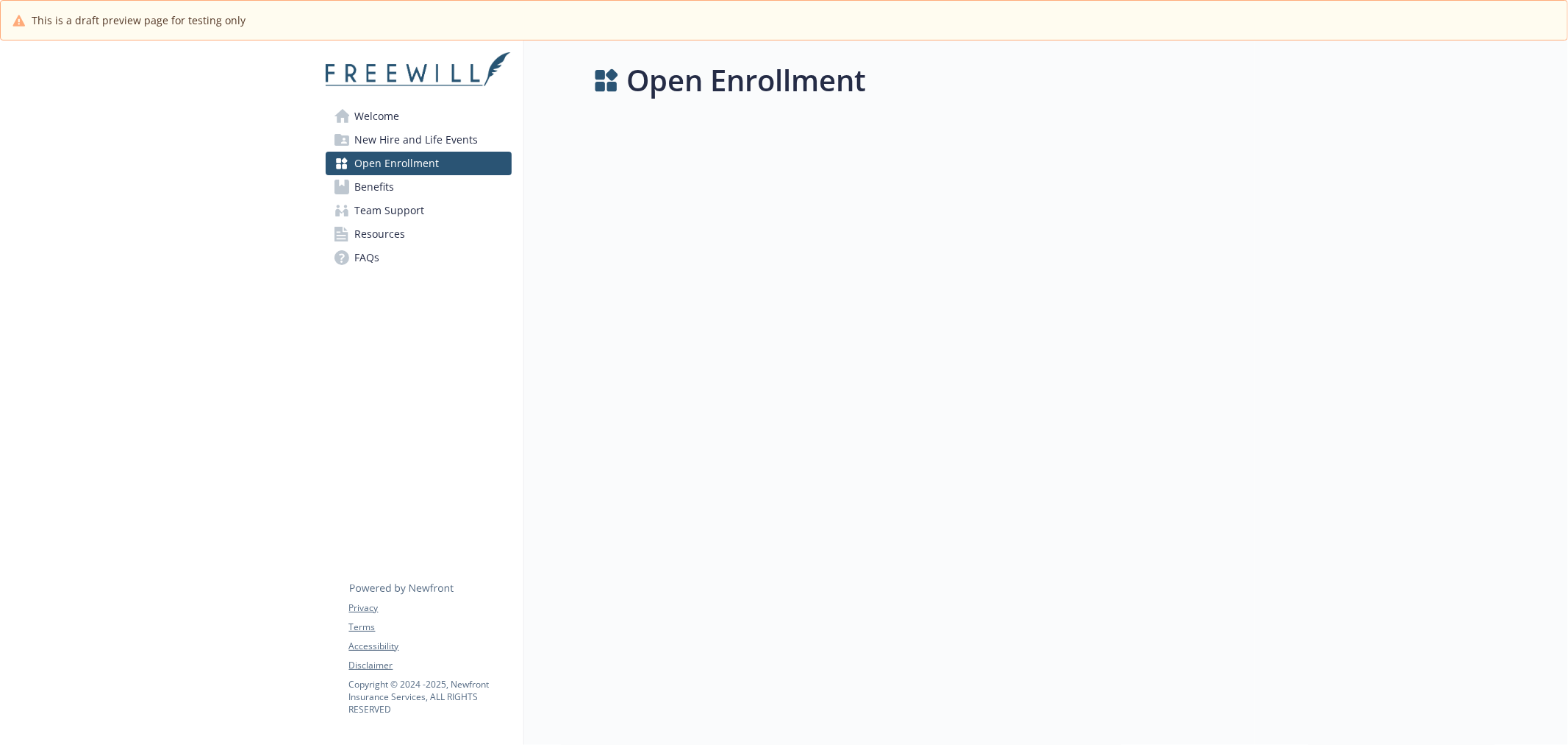
click at [431, 190] on link "Benefits" at bounding box center [419, 186] width 186 height 23
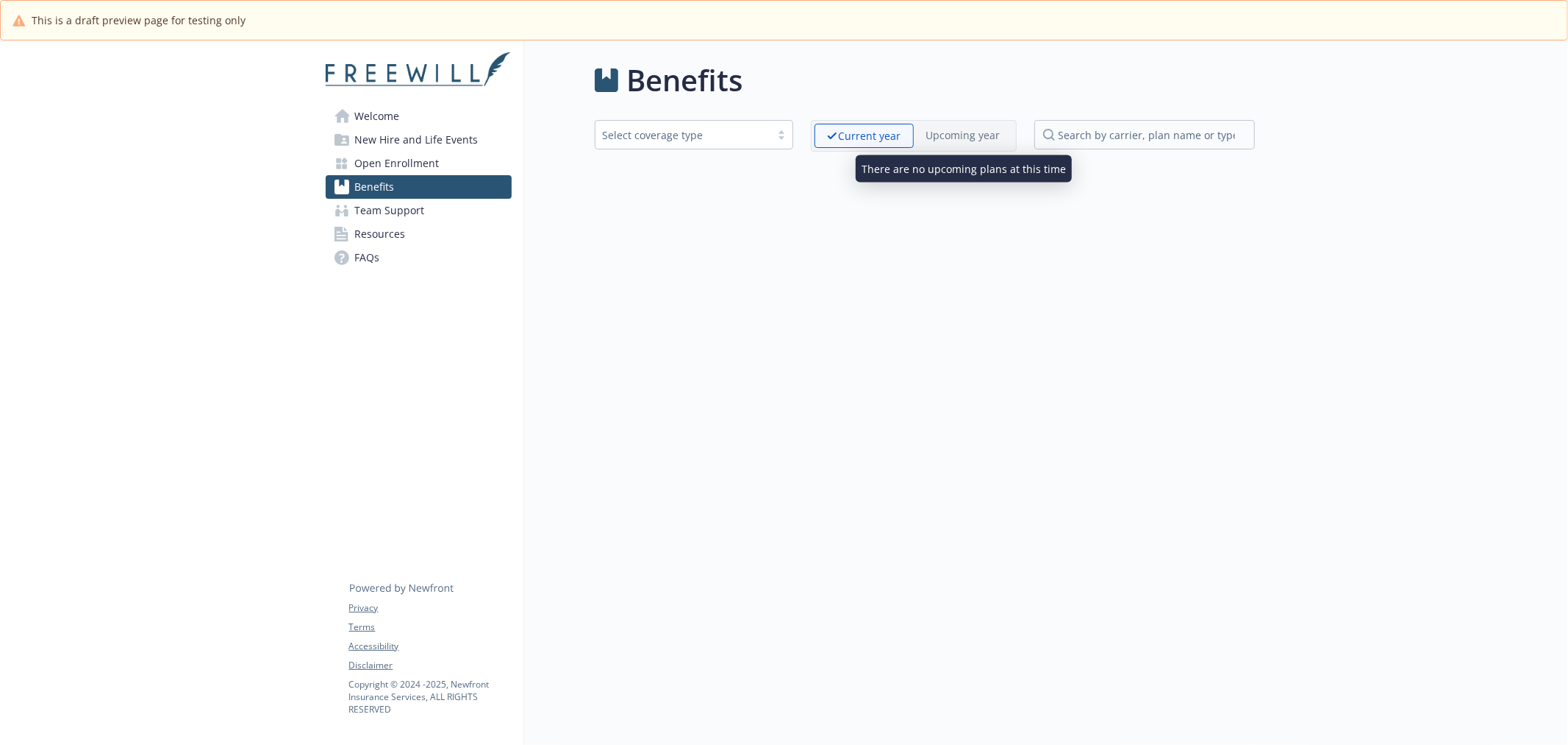
click at [964, 136] on p "Upcoming year" at bounding box center [964, 135] width 75 height 16
